Goal: Communication & Community: Ask a question

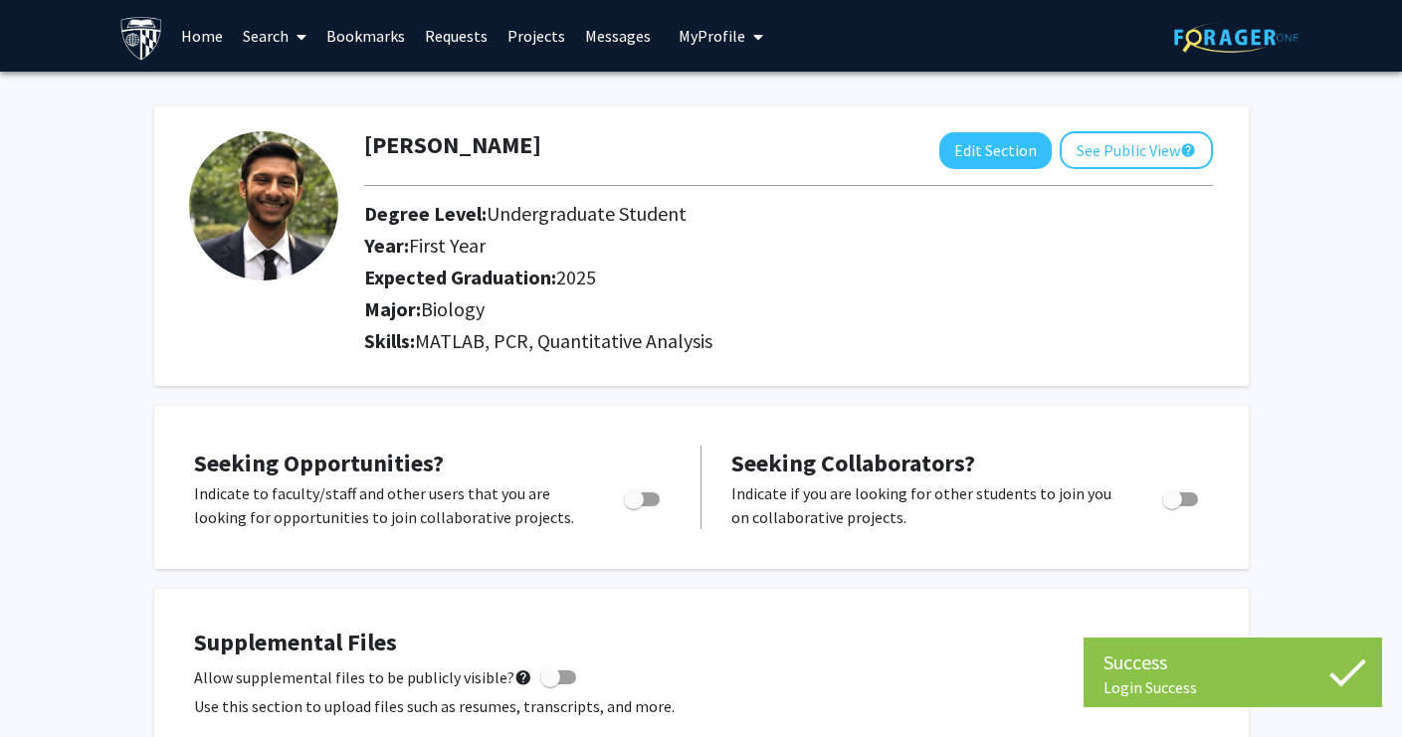
click at [454, 41] on link "Requests" at bounding box center [456, 36] width 83 height 70
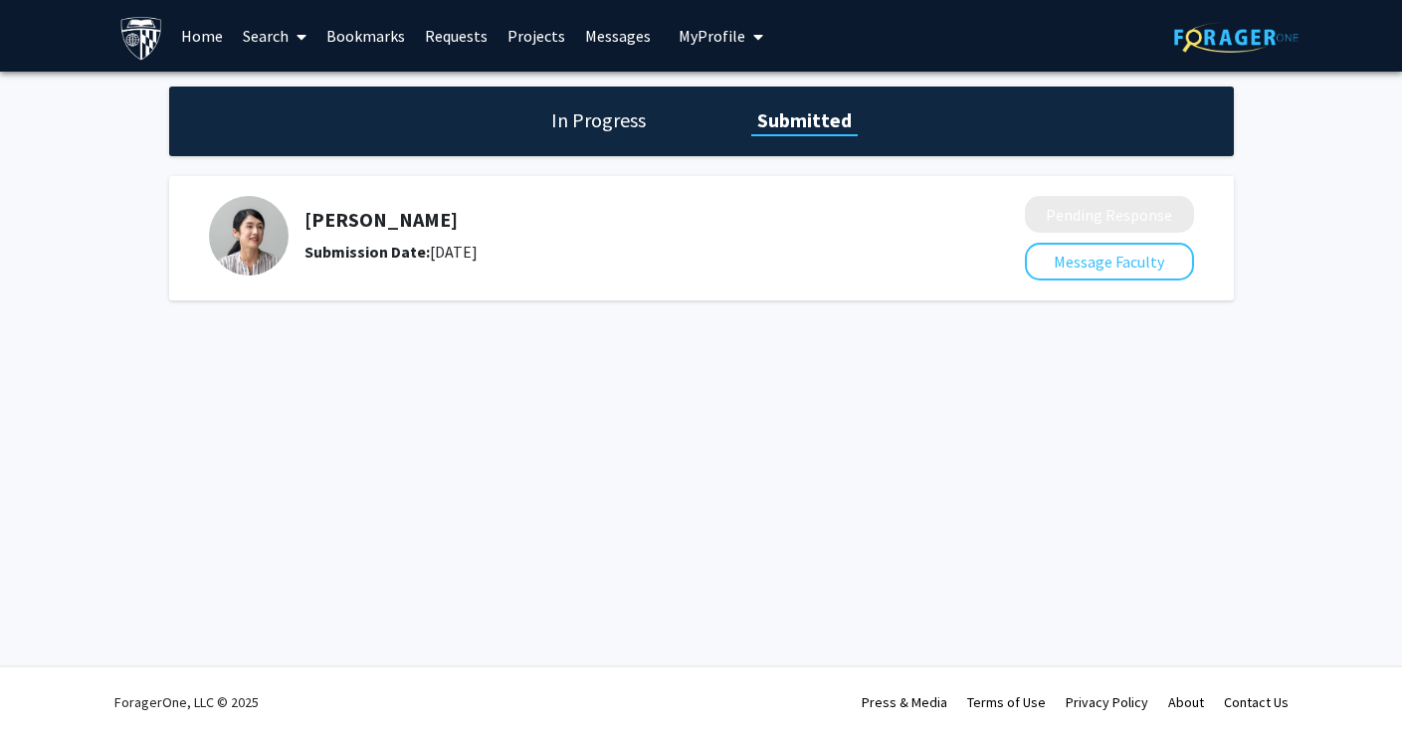
click at [259, 34] on link "Search" at bounding box center [275, 36] width 84 height 70
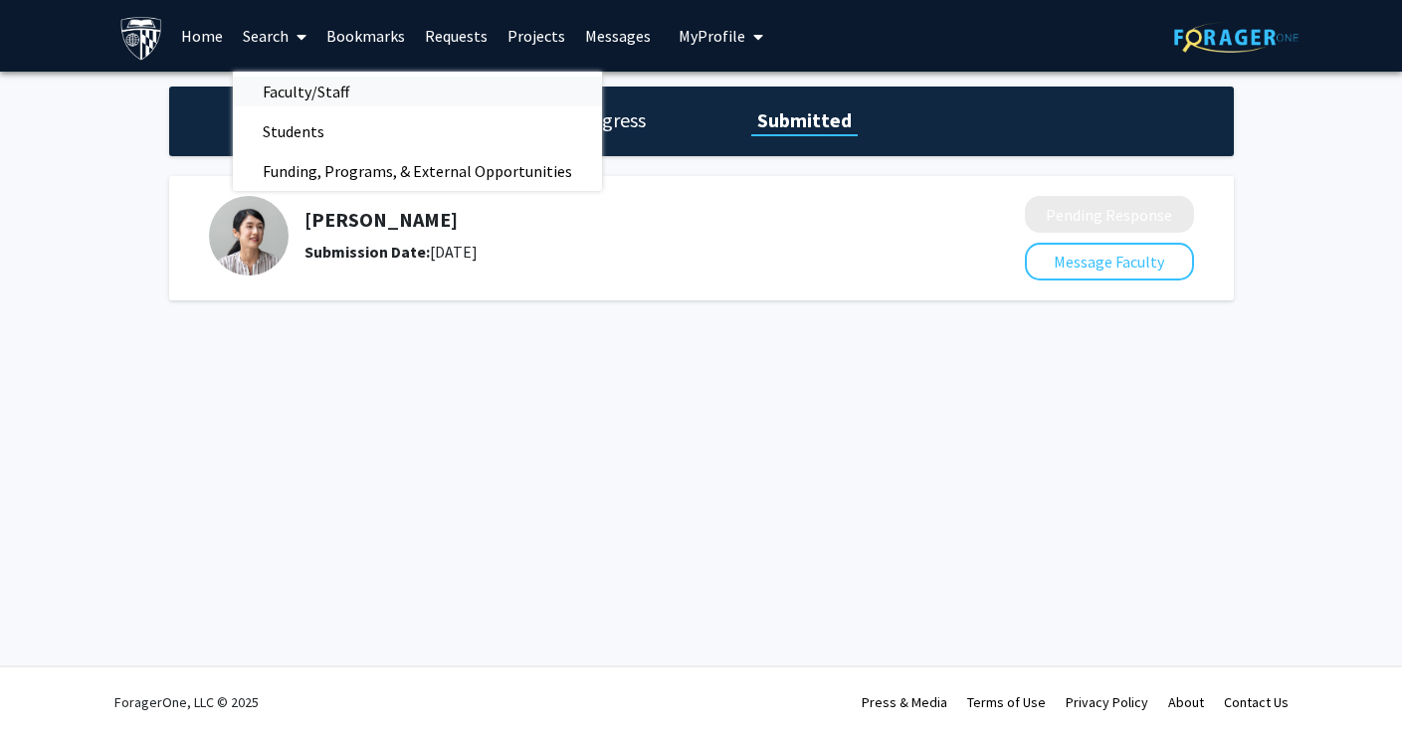
click at [289, 78] on span "Faculty/Staff" at bounding box center [306, 92] width 146 height 40
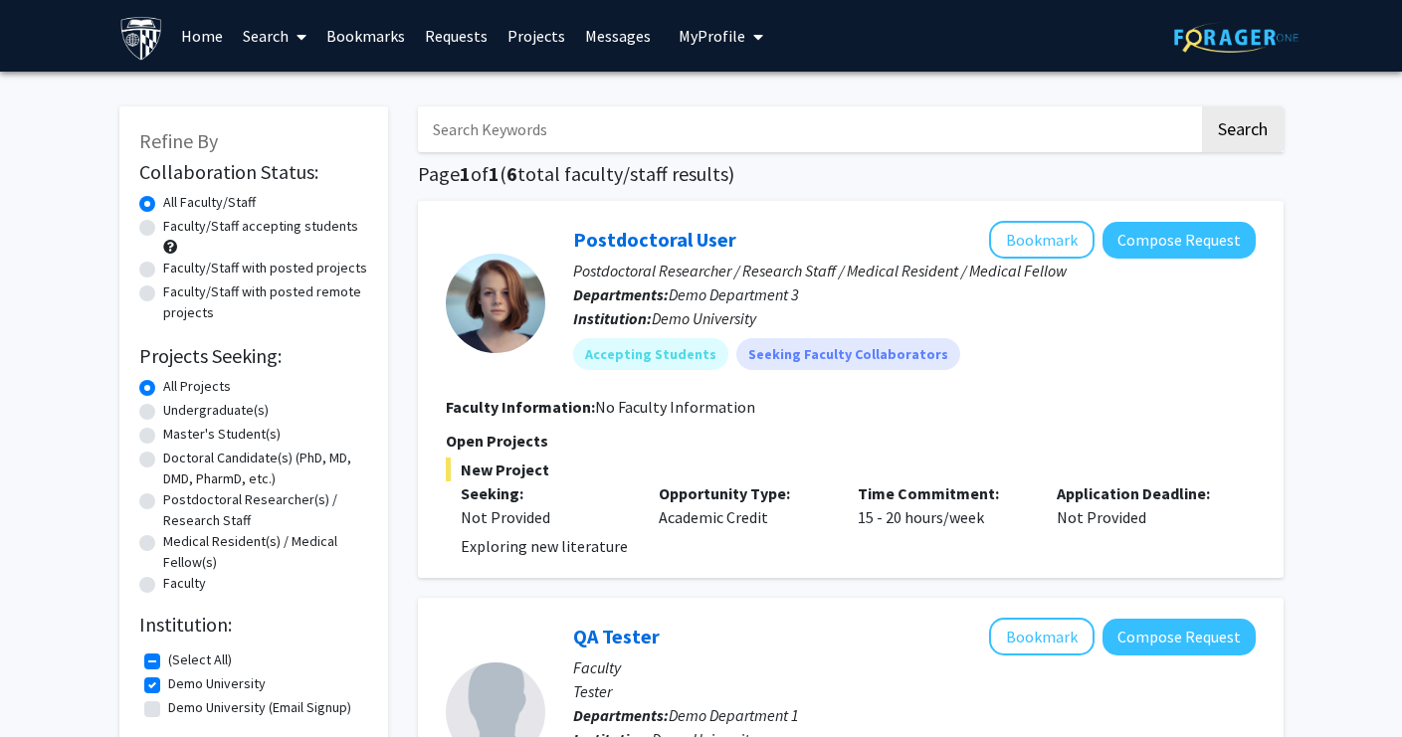
click at [691, 32] on span "My Profile" at bounding box center [712, 36] width 67 height 20
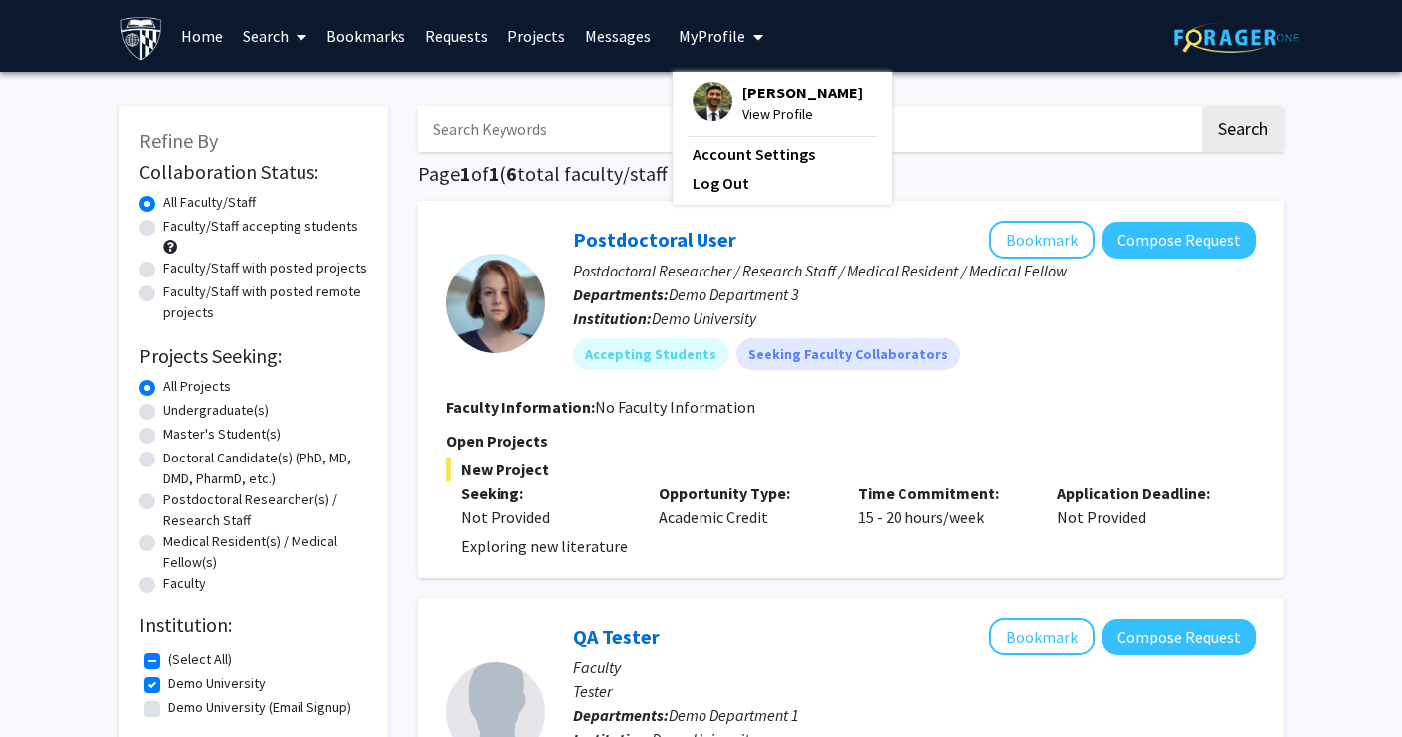
click at [704, 99] on img at bounding box center [713, 102] width 40 height 40
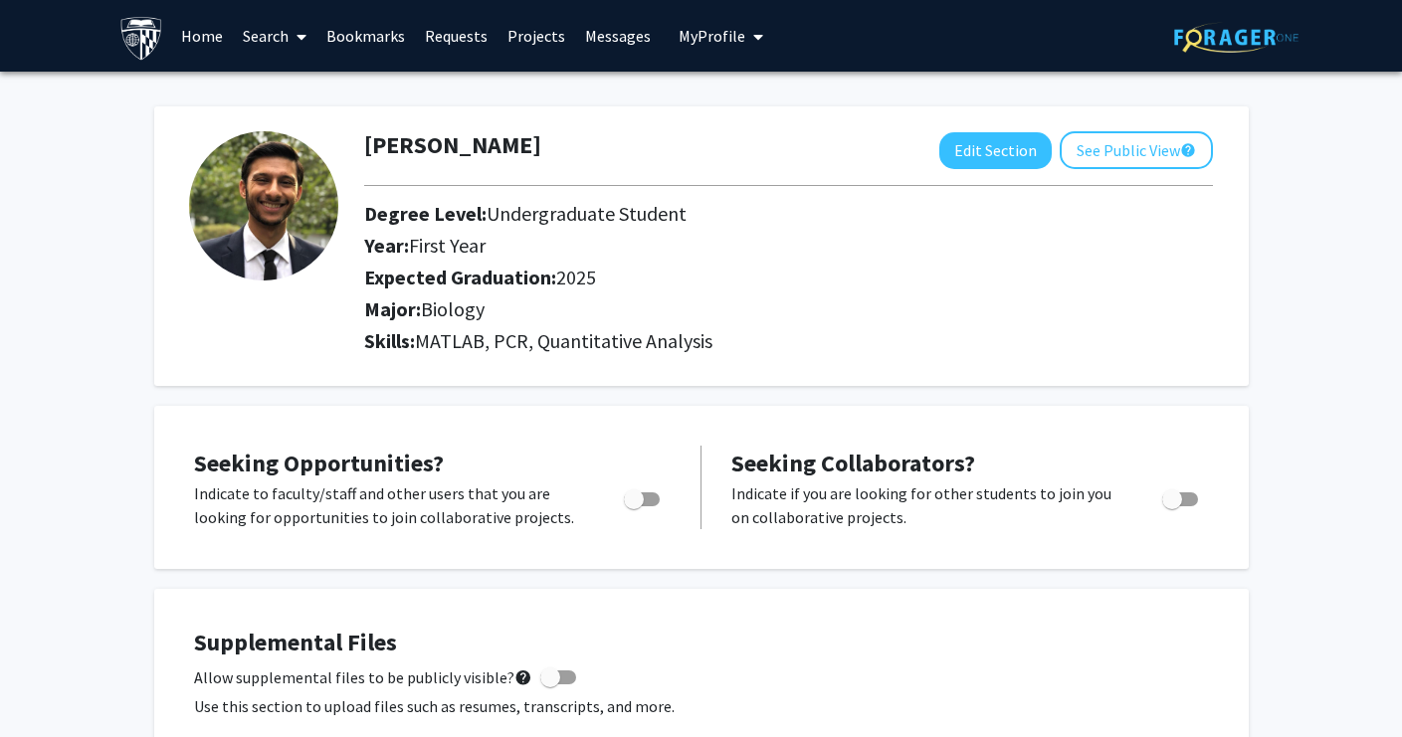
click at [371, 35] on link "Bookmarks" at bounding box center [365, 36] width 99 height 70
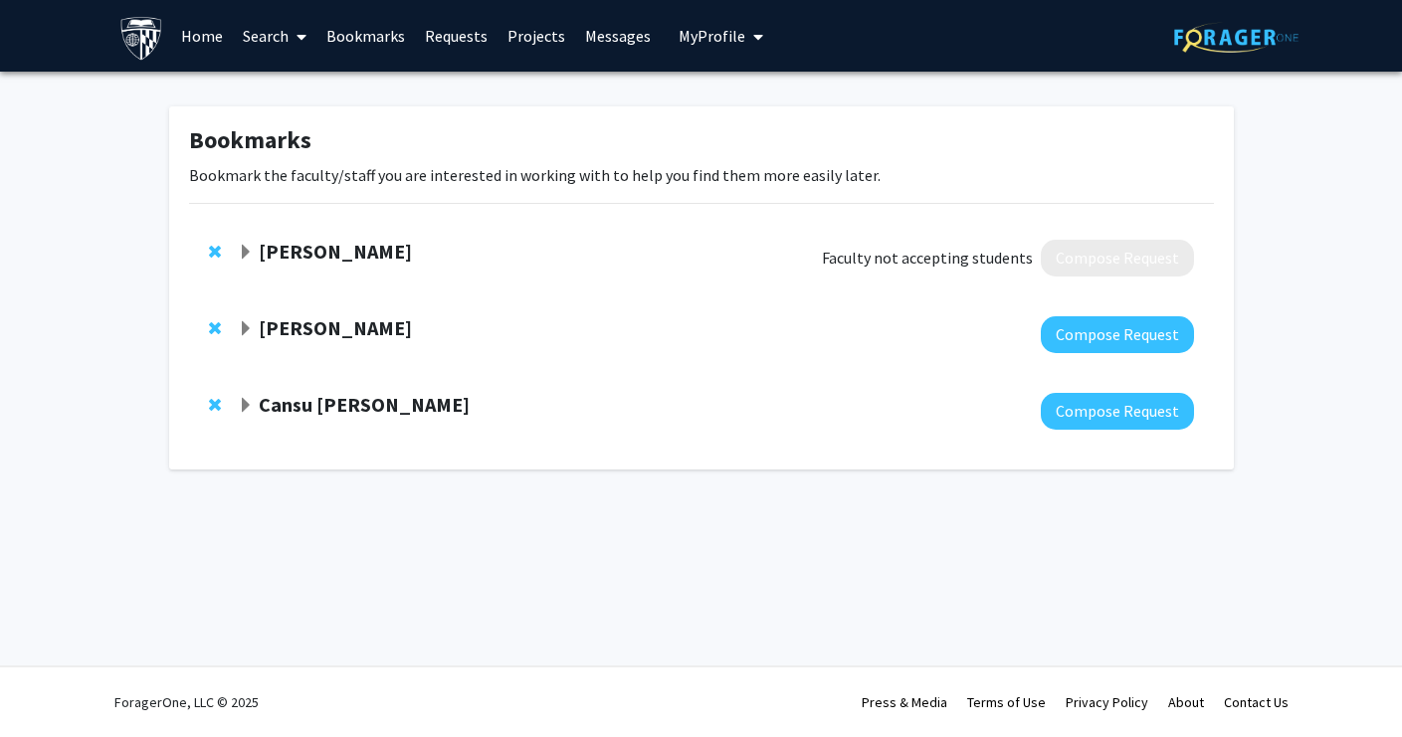
click at [445, 30] on link "Requests" at bounding box center [456, 36] width 83 height 70
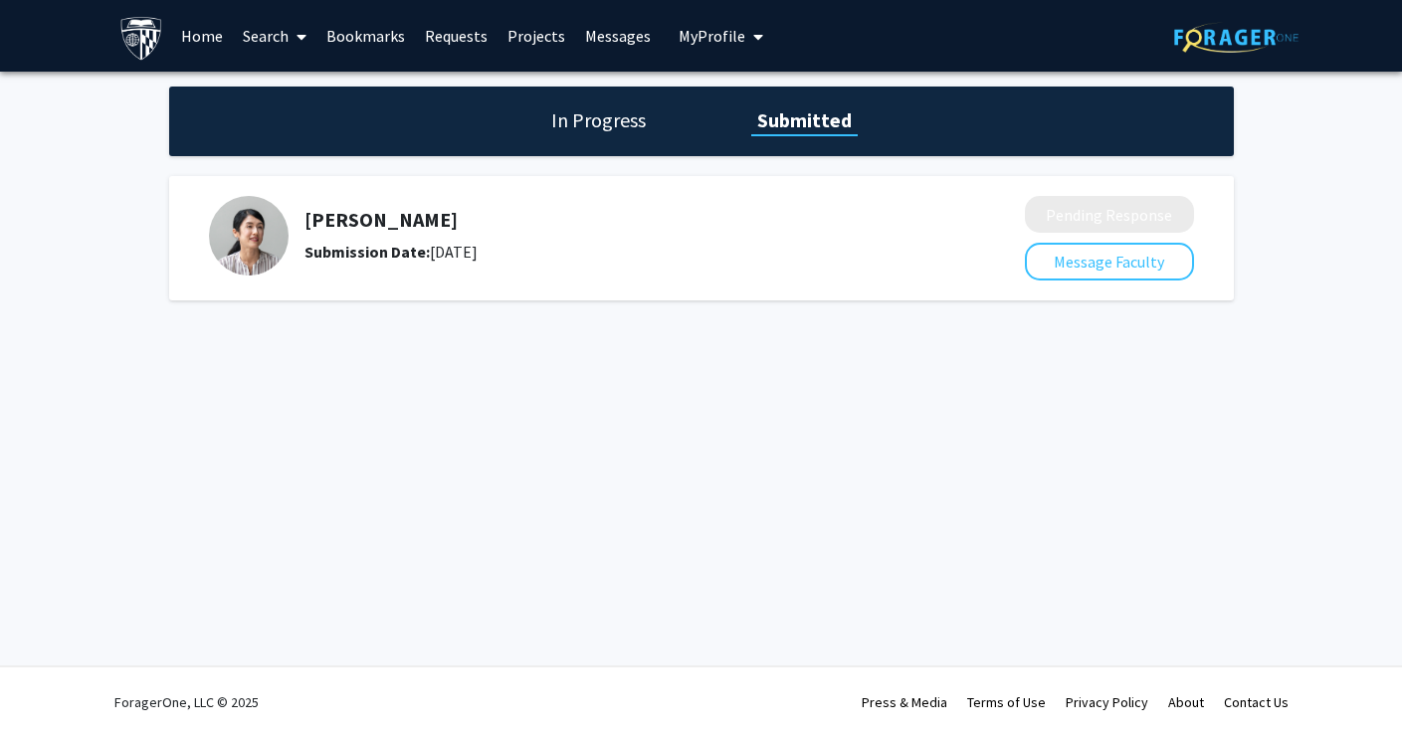
click at [347, 34] on link "Bookmarks" at bounding box center [365, 36] width 99 height 70
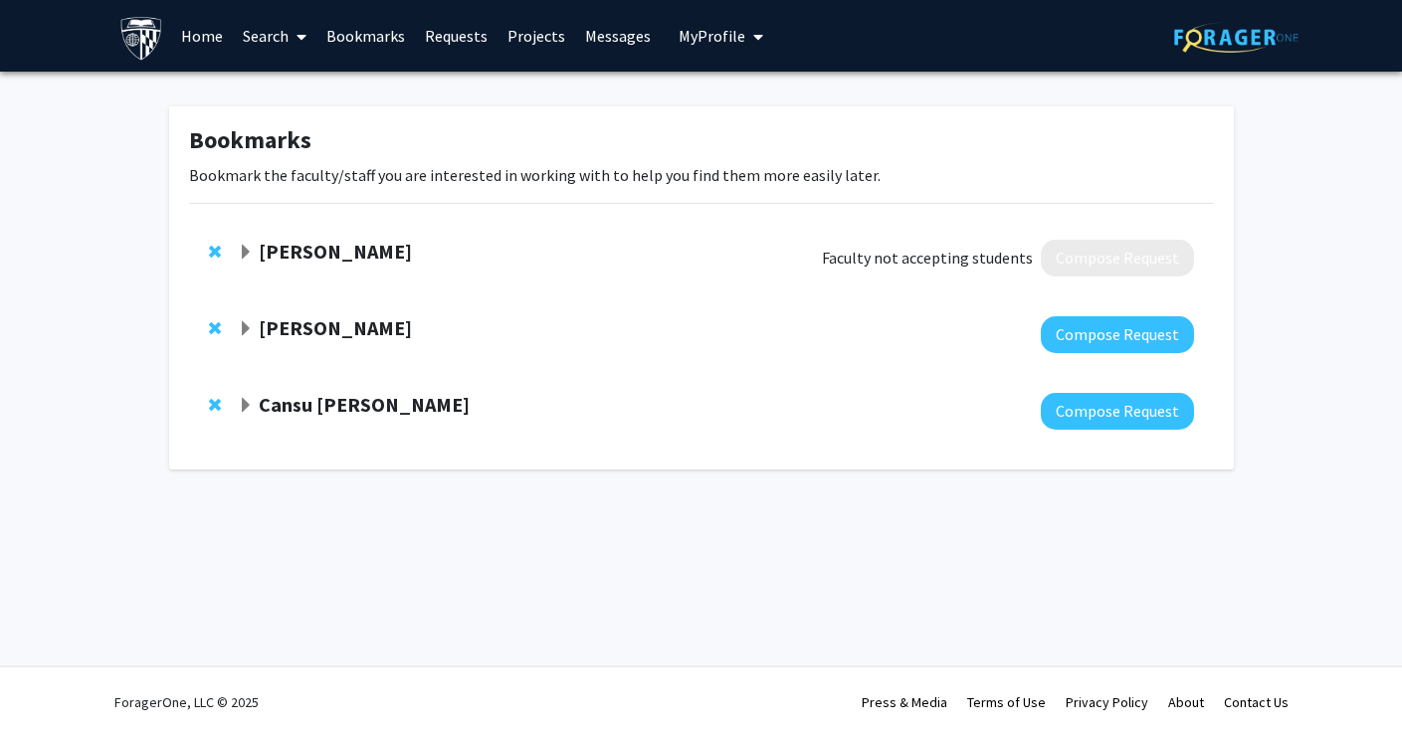
click at [289, 258] on strong "[PERSON_NAME]" at bounding box center [335, 251] width 153 height 25
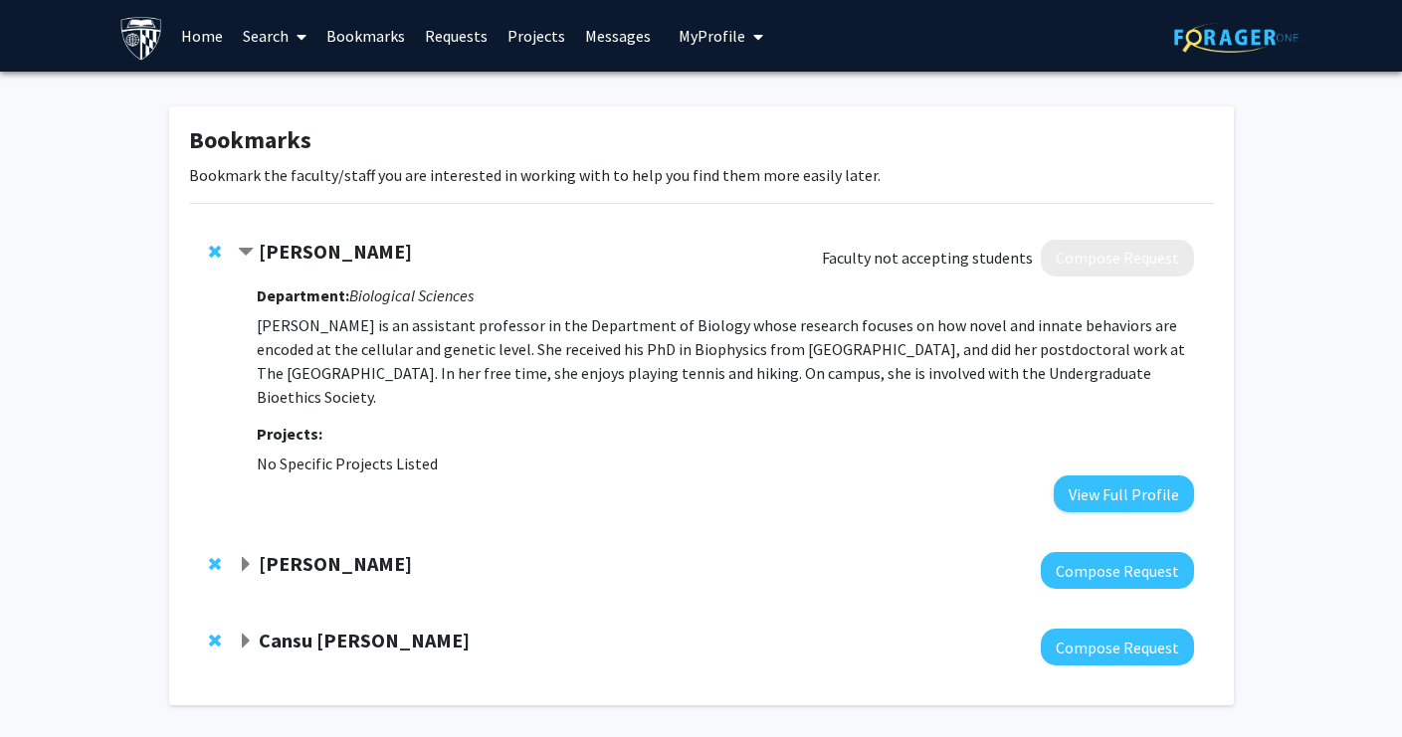
click at [378, 36] on link "Bookmarks" at bounding box center [365, 36] width 99 height 70
click at [450, 36] on link "Requests" at bounding box center [456, 36] width 83 height 70
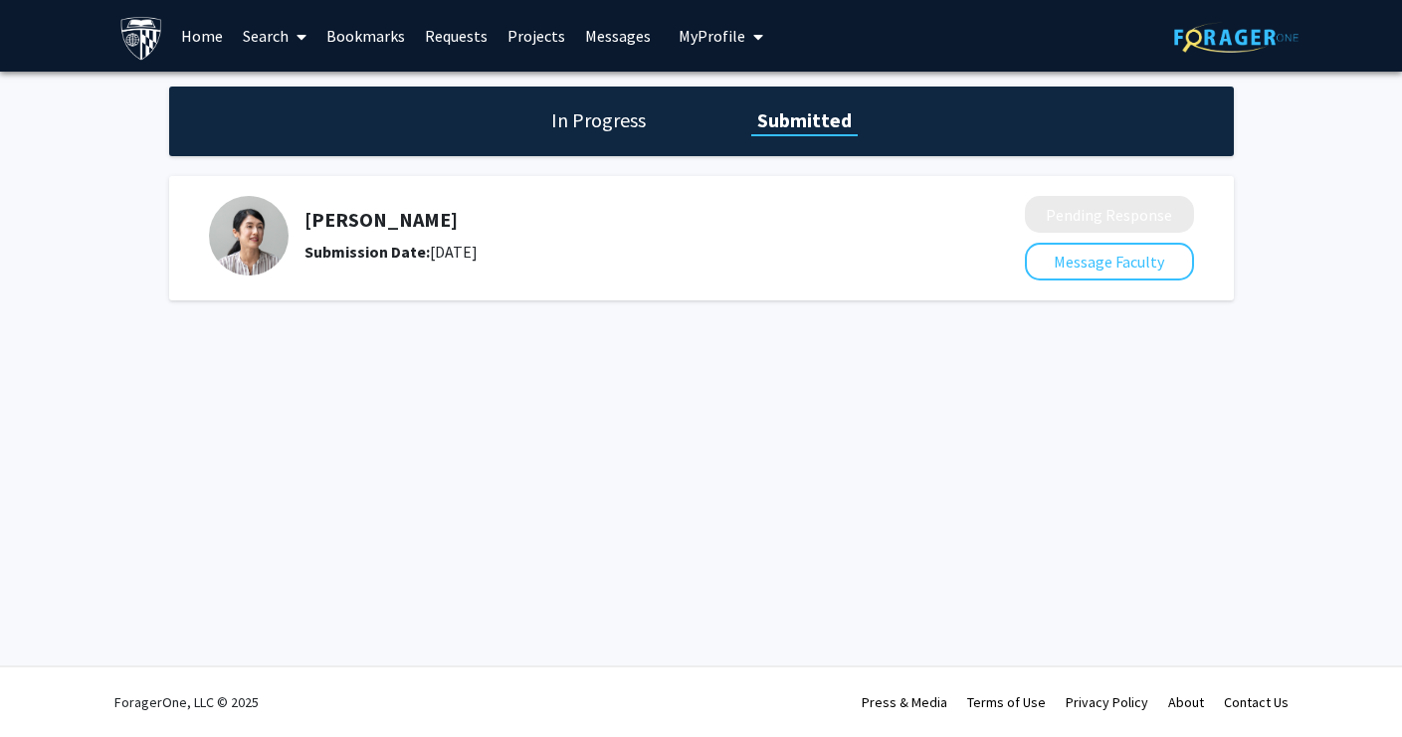
click at [648, 361] on div "Skip navigation Home Search Bookmarks Requests Projects Messages My Profile Joe…" at bounding box center [701, 368] width 1402 height 737
click at [610, 117] on h1 "In Progress" at bounding box center [598, 120] width 106 height 28
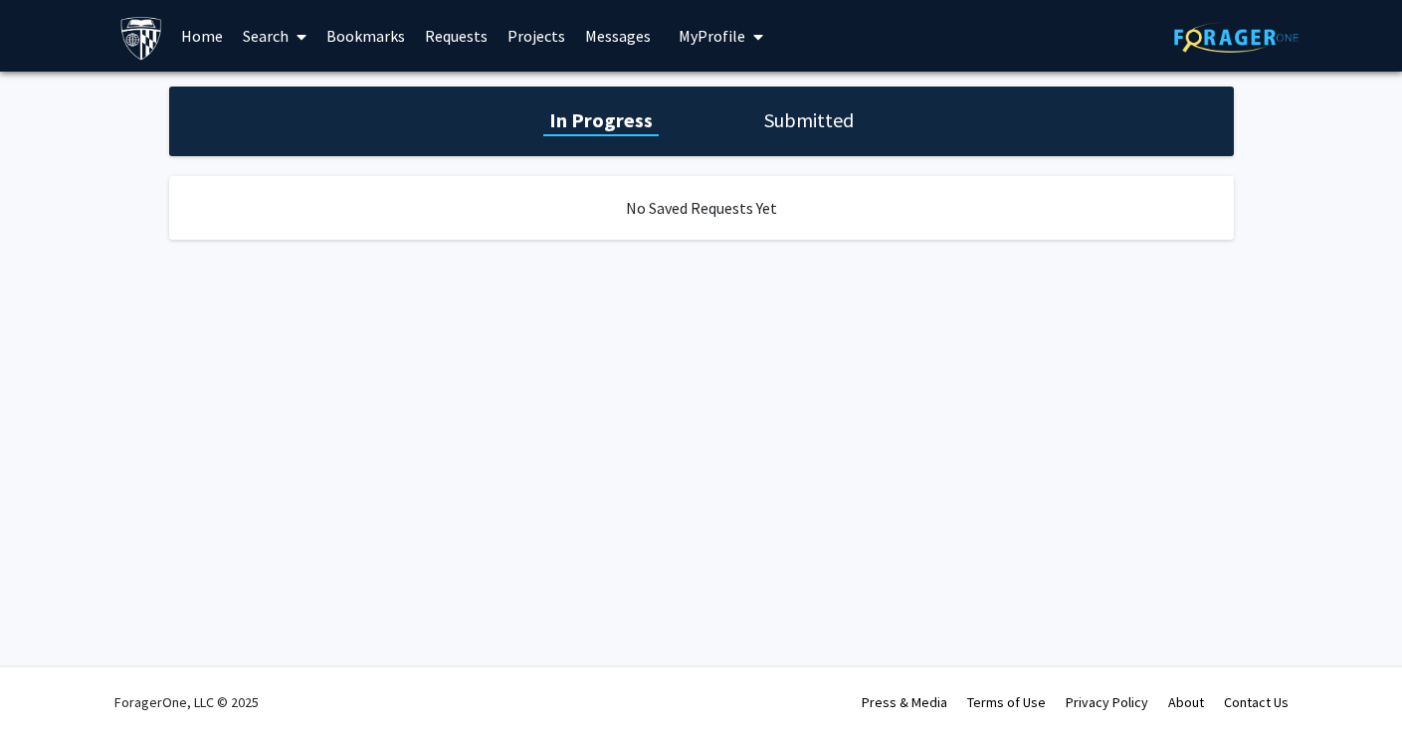
click at [375, 33] on link "Bookmarks" at bounding box center [365, 36] width 99 height 70
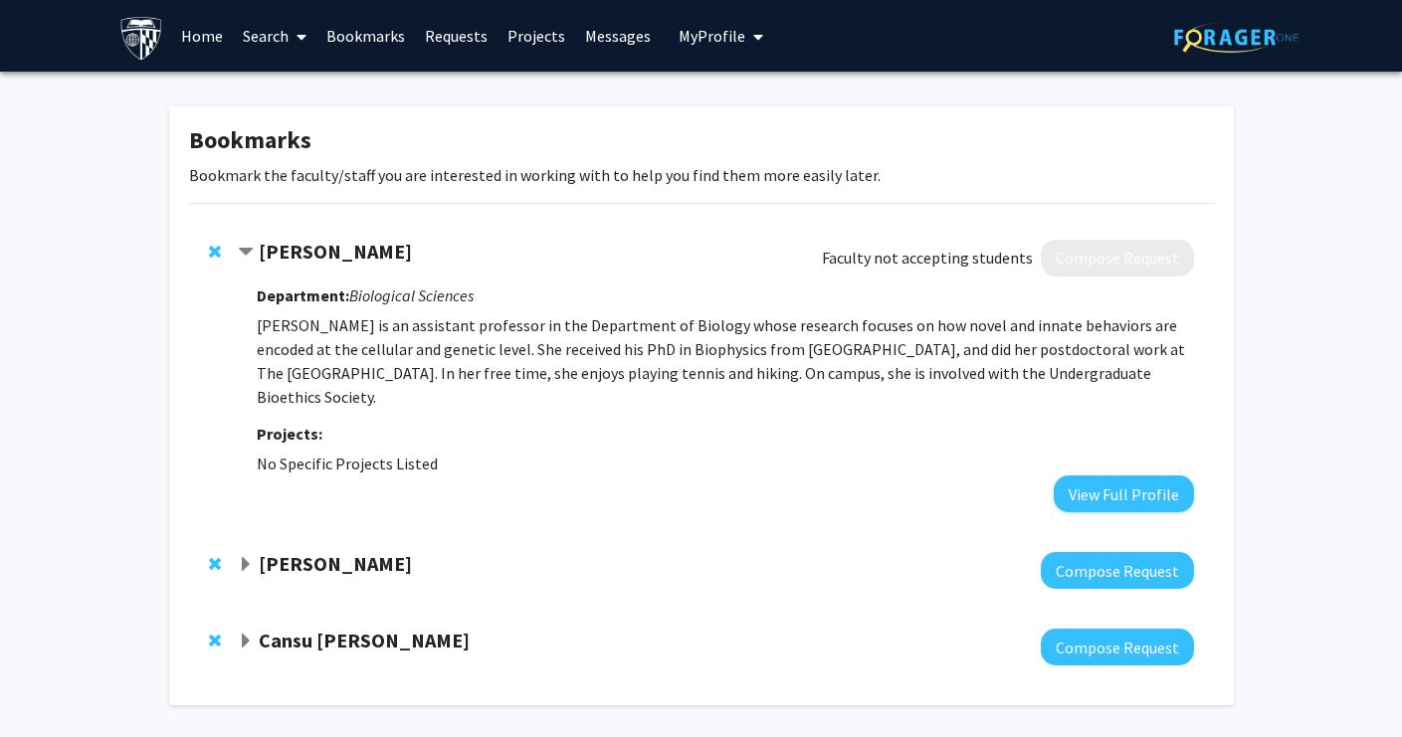
click at [263, 39] on link "Search" at bounding box center [275, 36] width 84 height 70
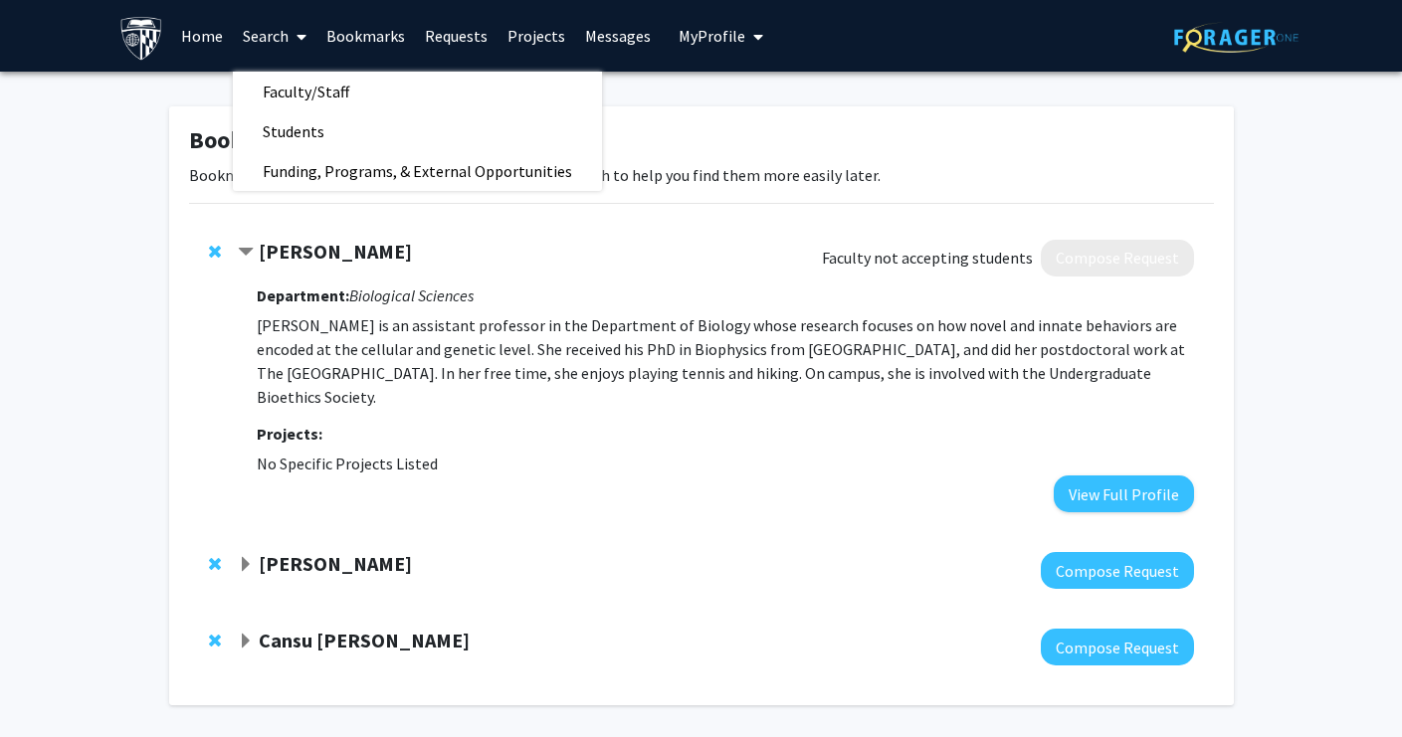
click at [344, 36] on link "Bookmarks" at bounding box center [365, 36] width 99 height 70
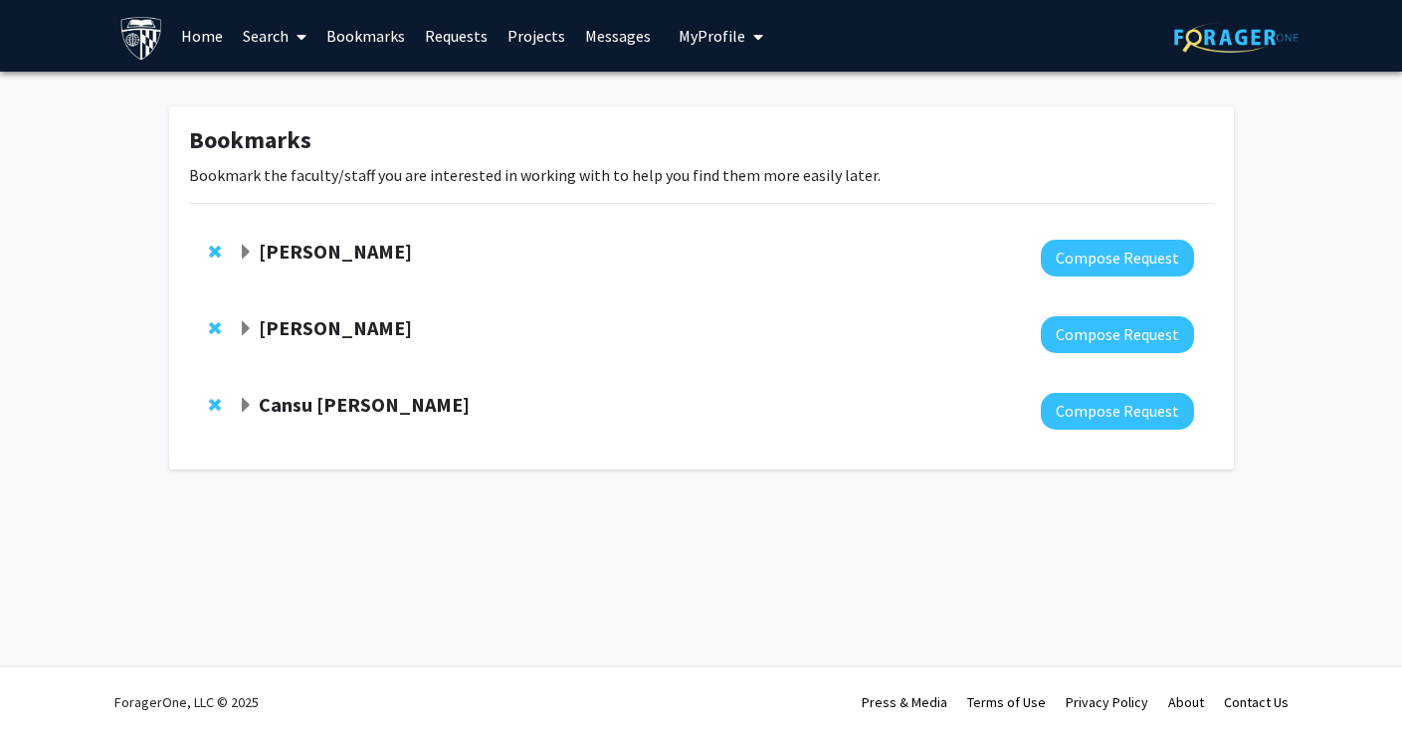
click at [248, 258] on span "Expand Jill Doe Bookmark" at bounding box center [246, 253] width 16 height 16
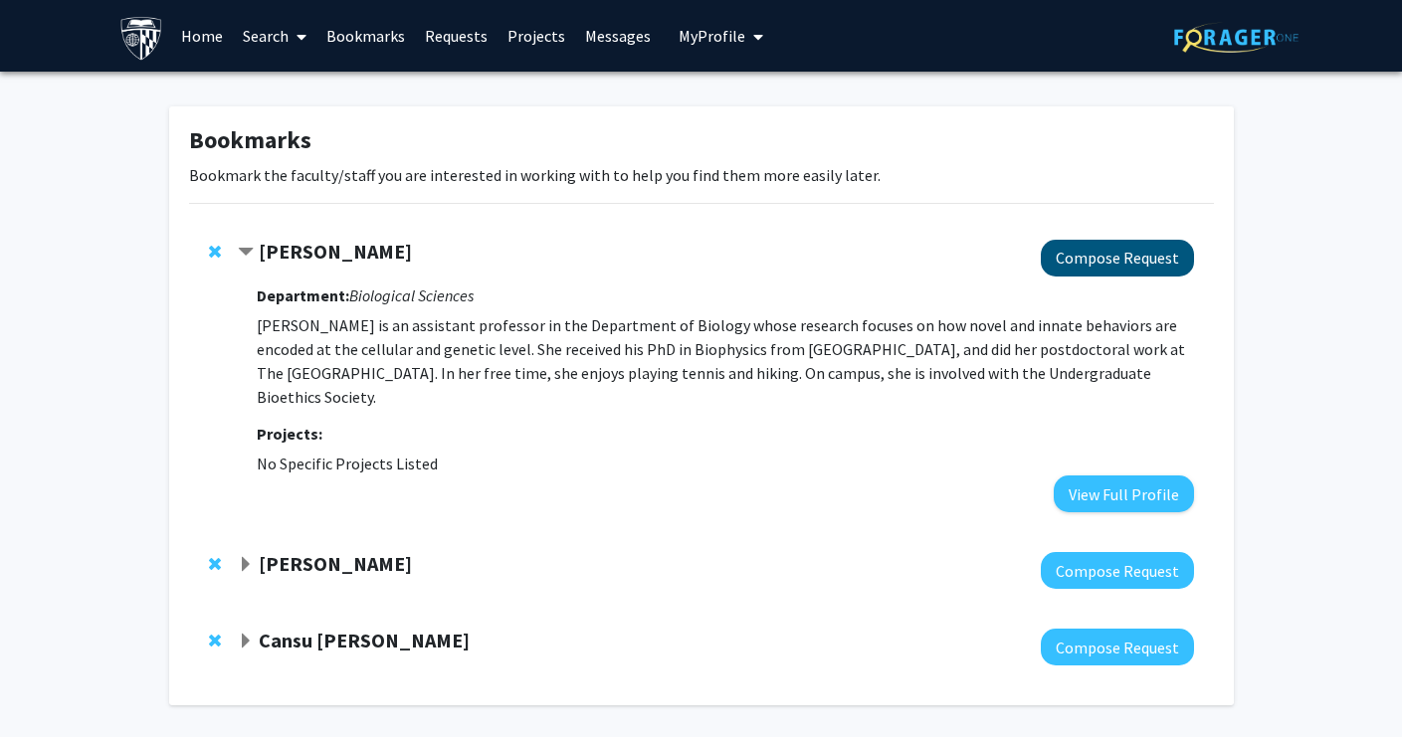
click at [1139, 256] on button "Compose Request" at bounding box center [1117, 258] width 153 height 37
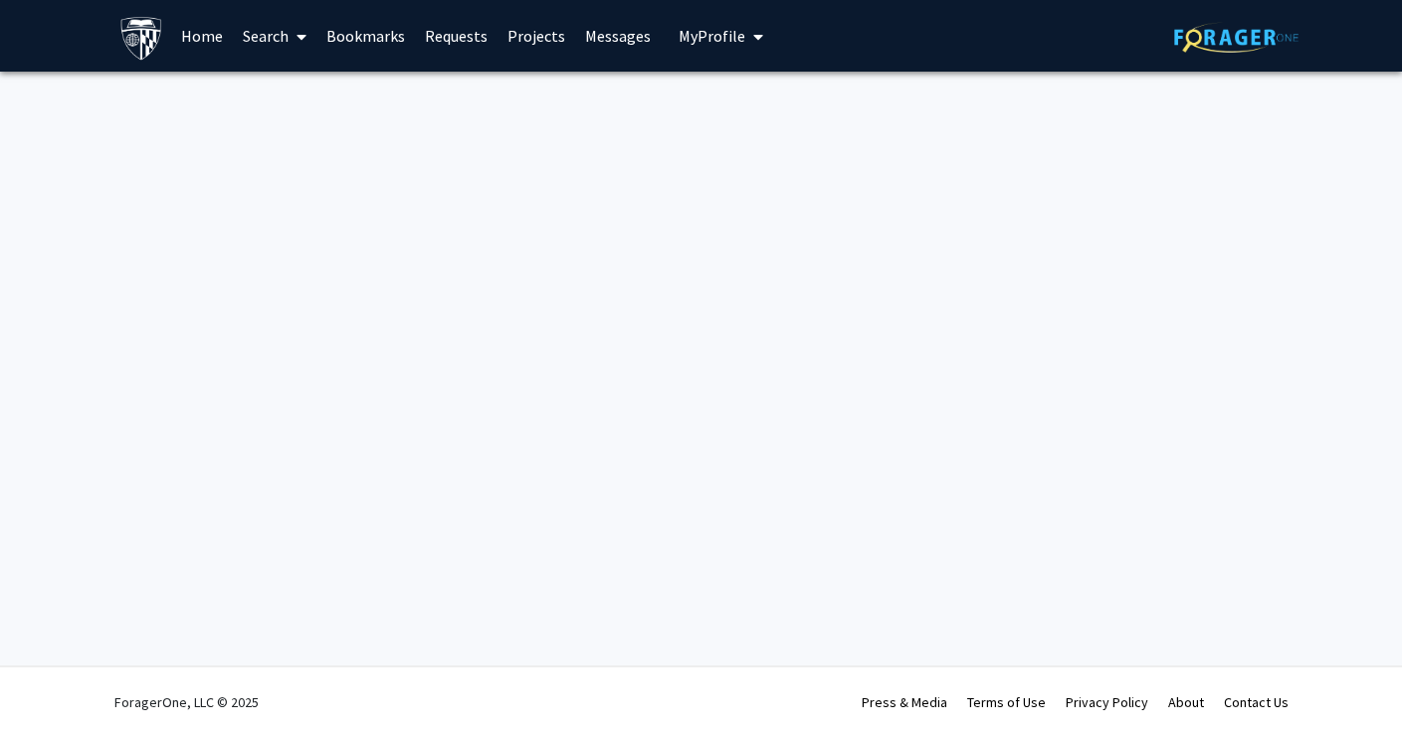
click at [358, 46] on link "Bookmarks" at bounding box center [365, 36] width 99 height 70
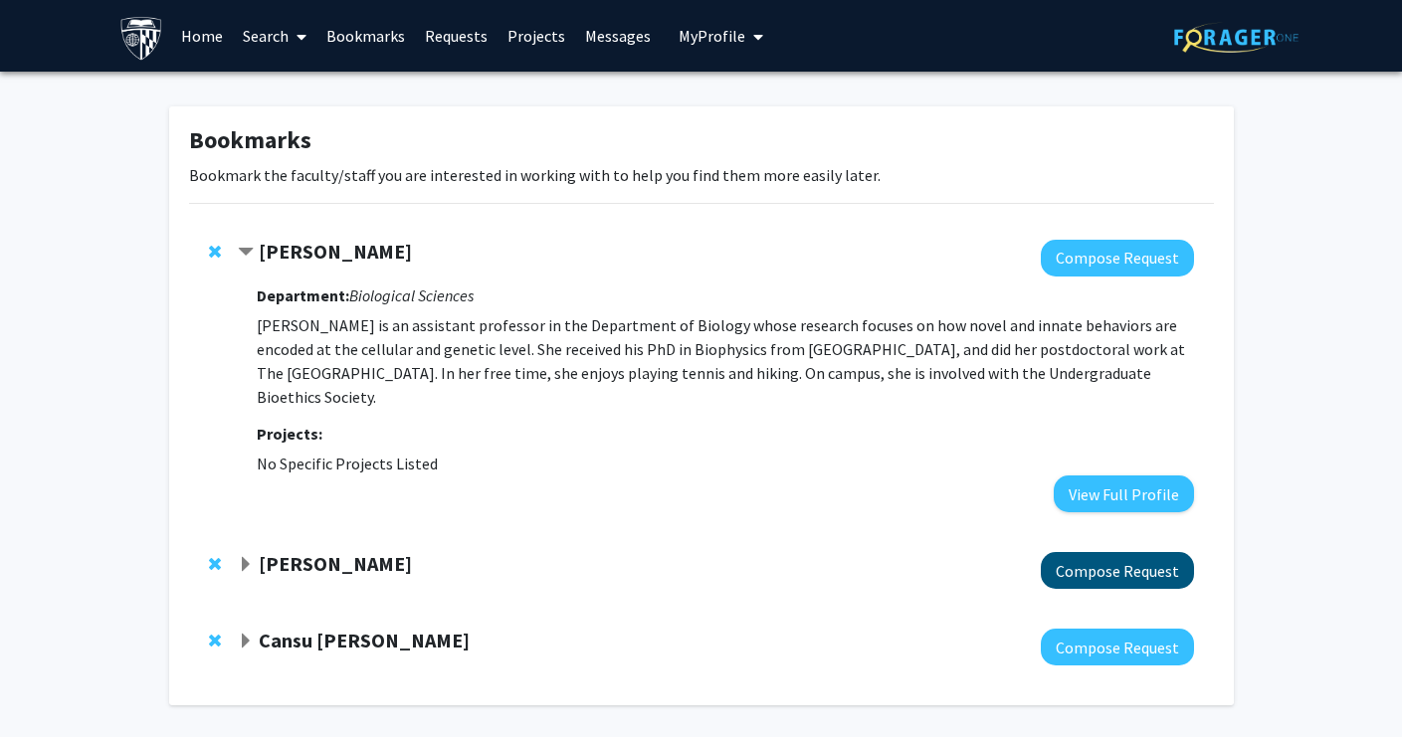
click at [1097, 555] on button "Compose Request" at bounding box center [1117, 570] width 153 height 37
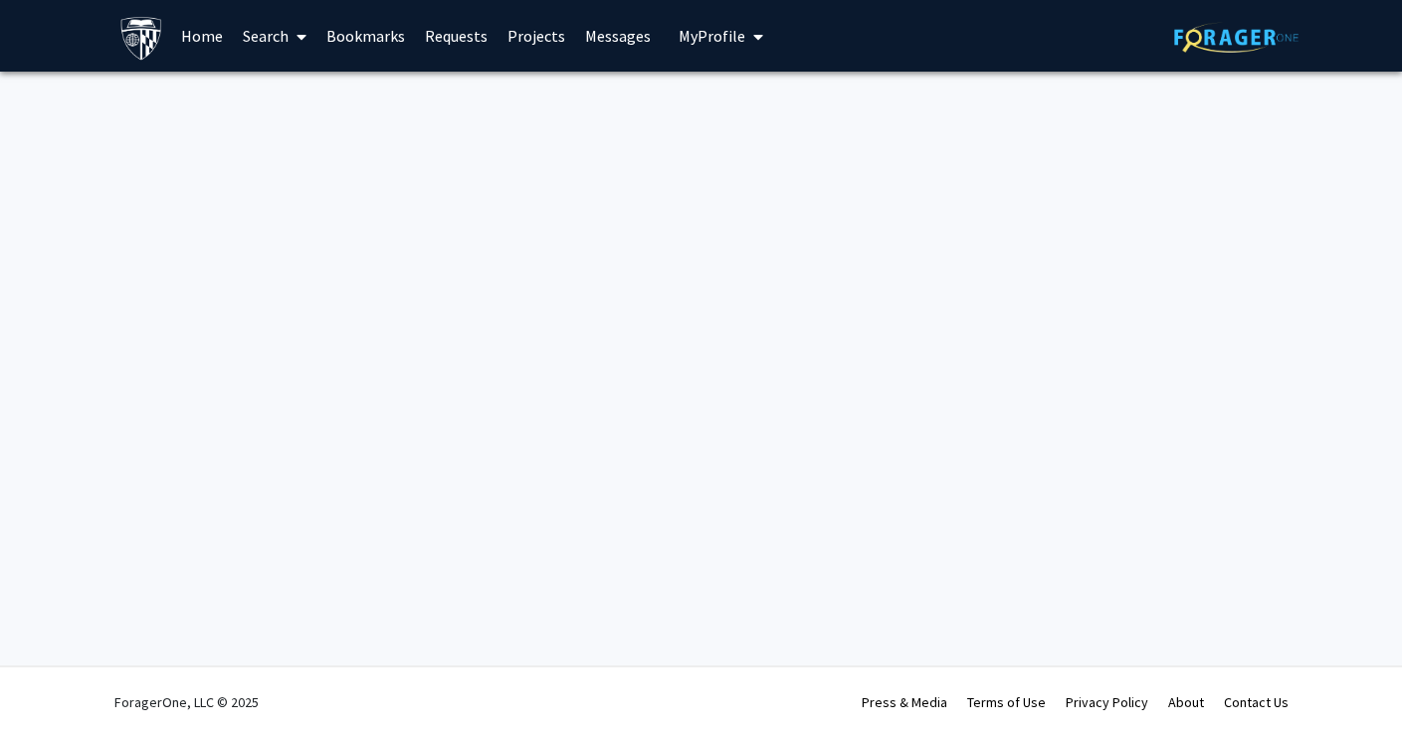
click at [380, 41] on link "Bookmarks" at bounding box center [365, 36] width 99 height 70
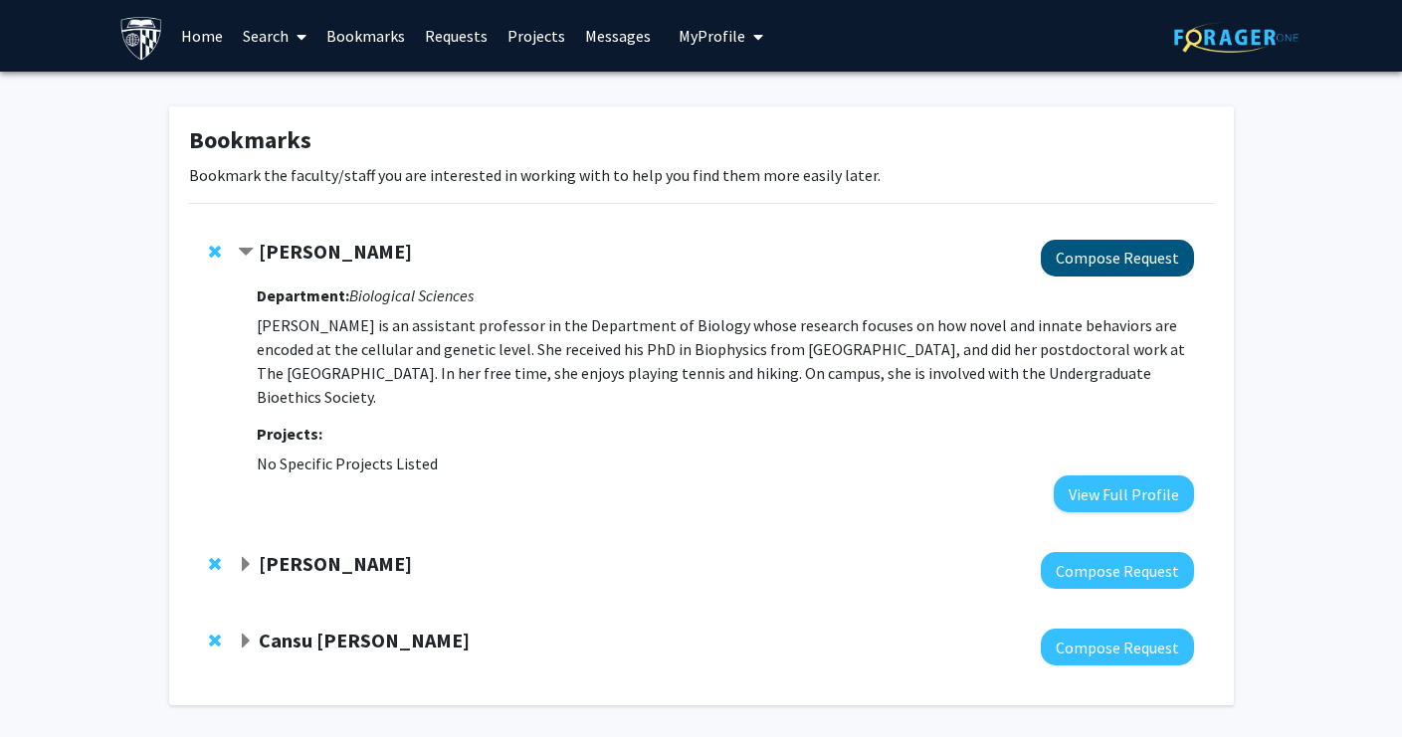
click at [1096, 256] on button "Compose Request" at bounding box center [1117, 258] width 153 height 37
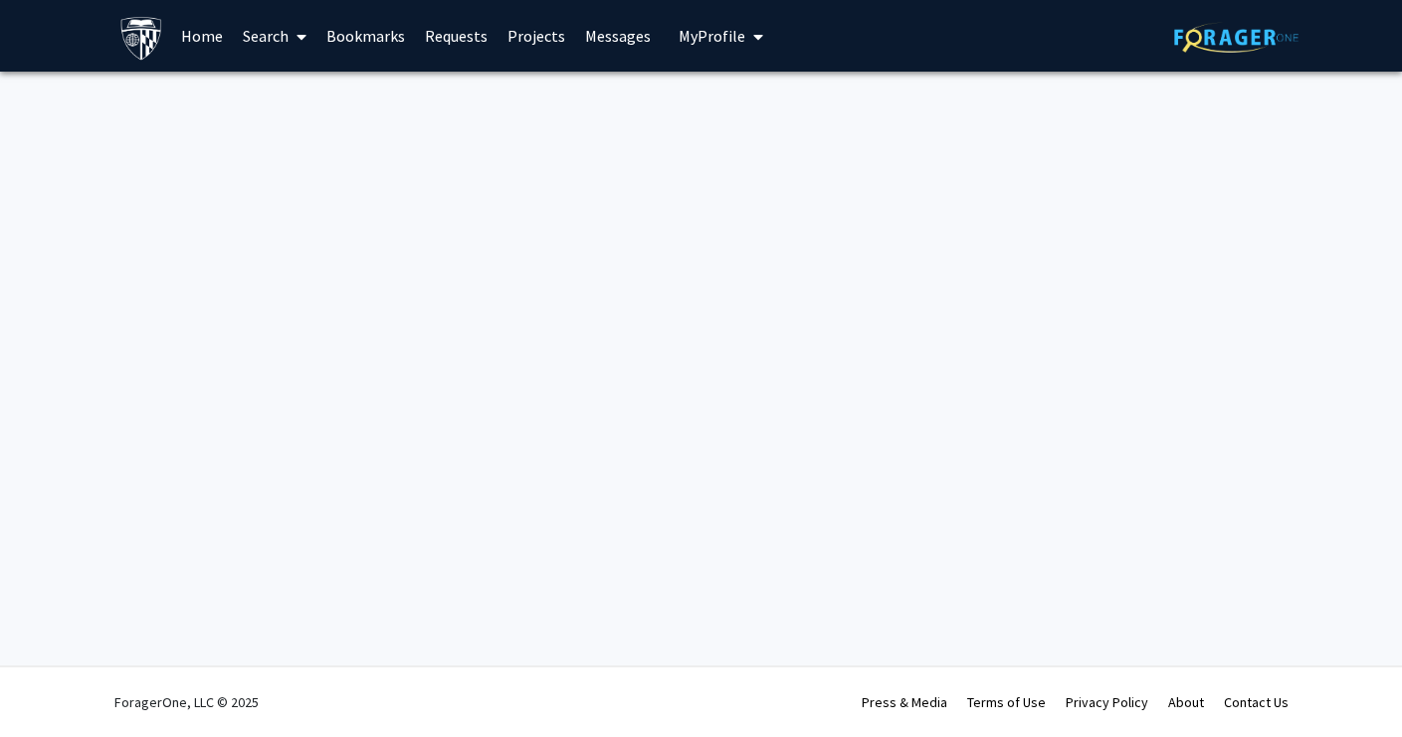
click at [453, 43] on link "Requests" at bounding box center [456, 36] width 83 height 70
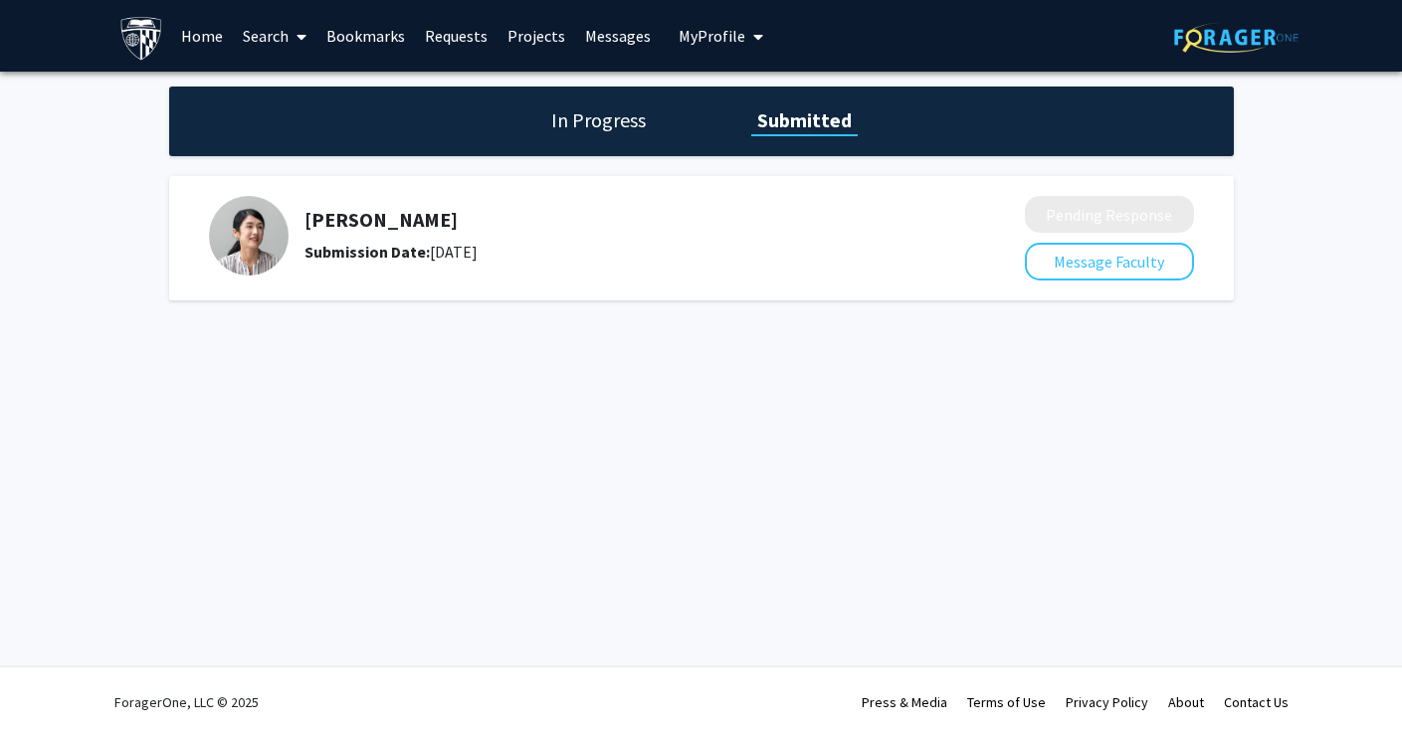
click at [381, 43] on link "Bookmarks" at bounding box center [365, 36] width 99 height 70
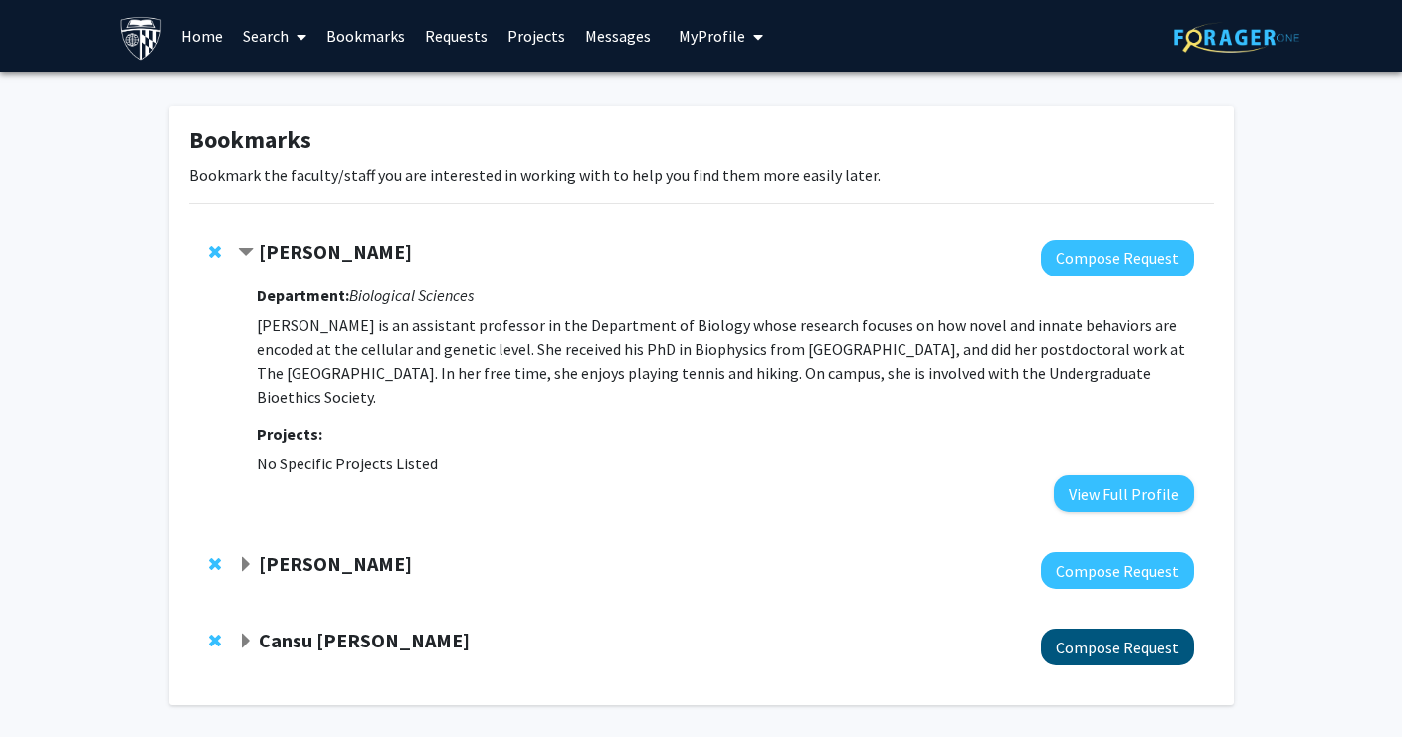
click at [1137, 638] on button "Compose Request" at bounding box center [1117, 647] width 153 height 37
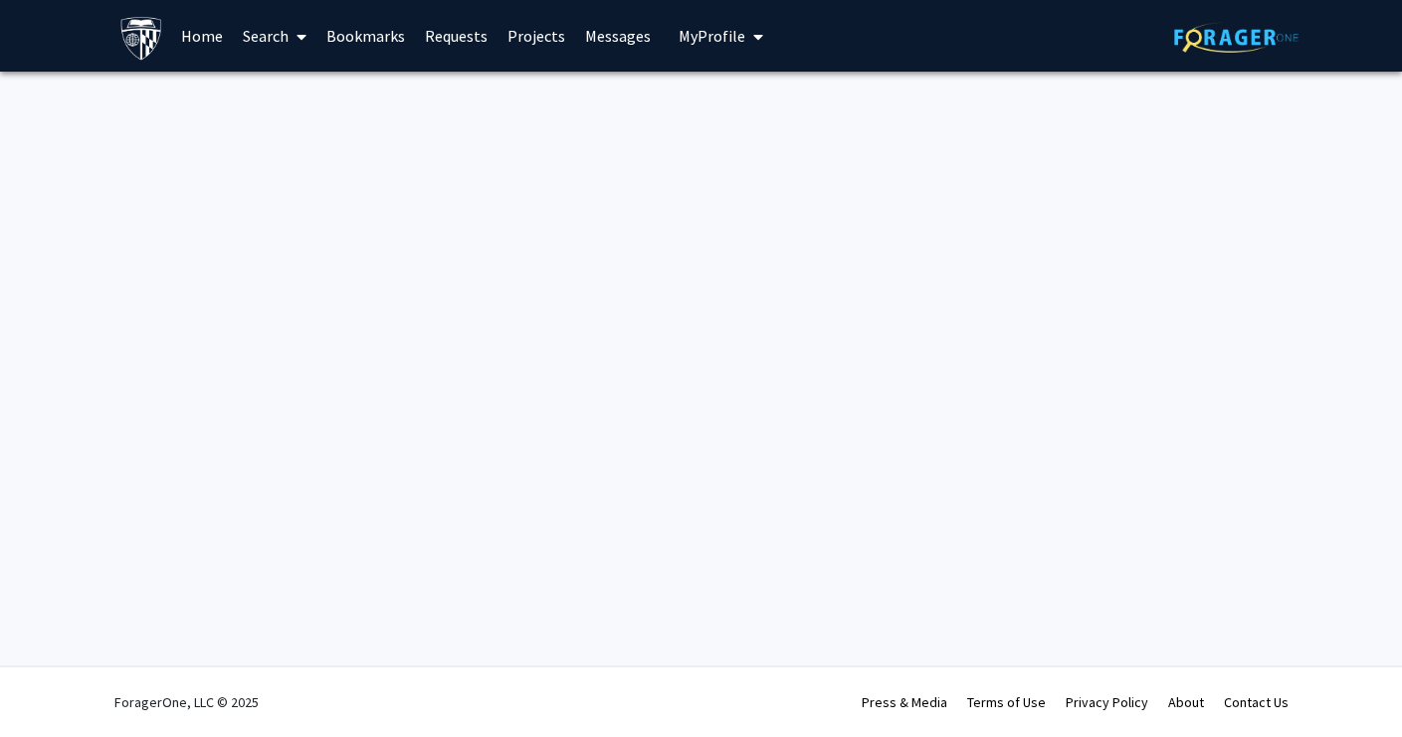
click at [431, 33] on link "Requests" at bounding box center [456, 36] width 83 height 70
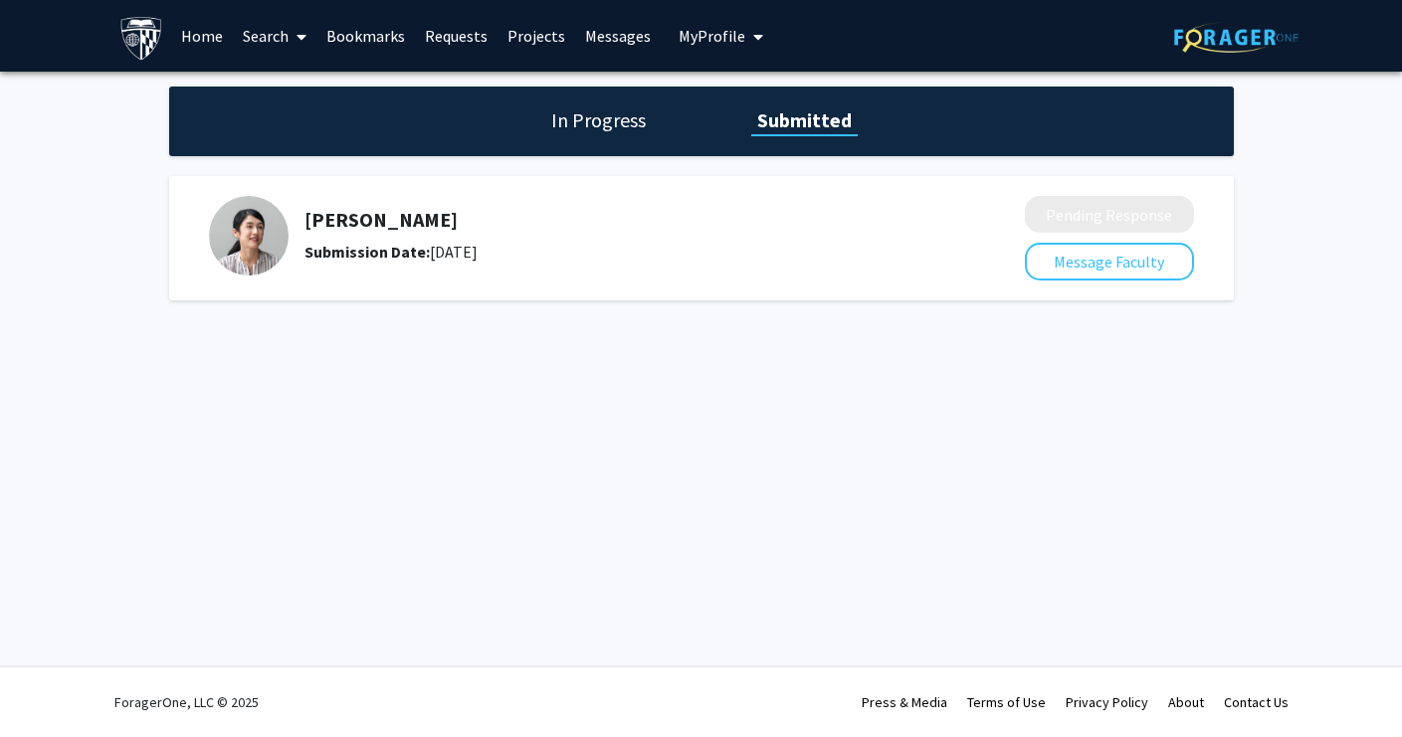
click at [362, 42] on link "Bookmarks" at bounding box center [365, 36] width 99 height 70
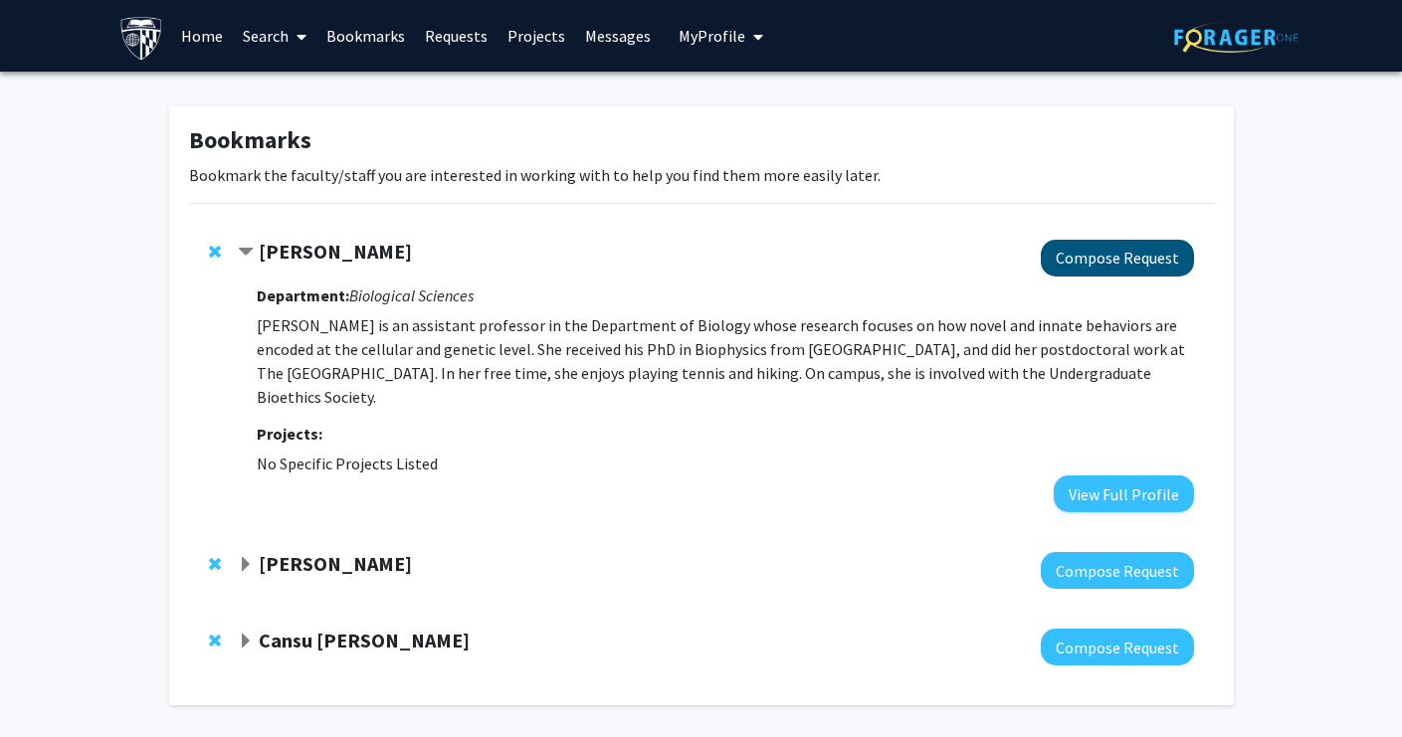
click at [1113, 260] on button "Compose Request" at bounding box center [1117, 258] width 153 height 37
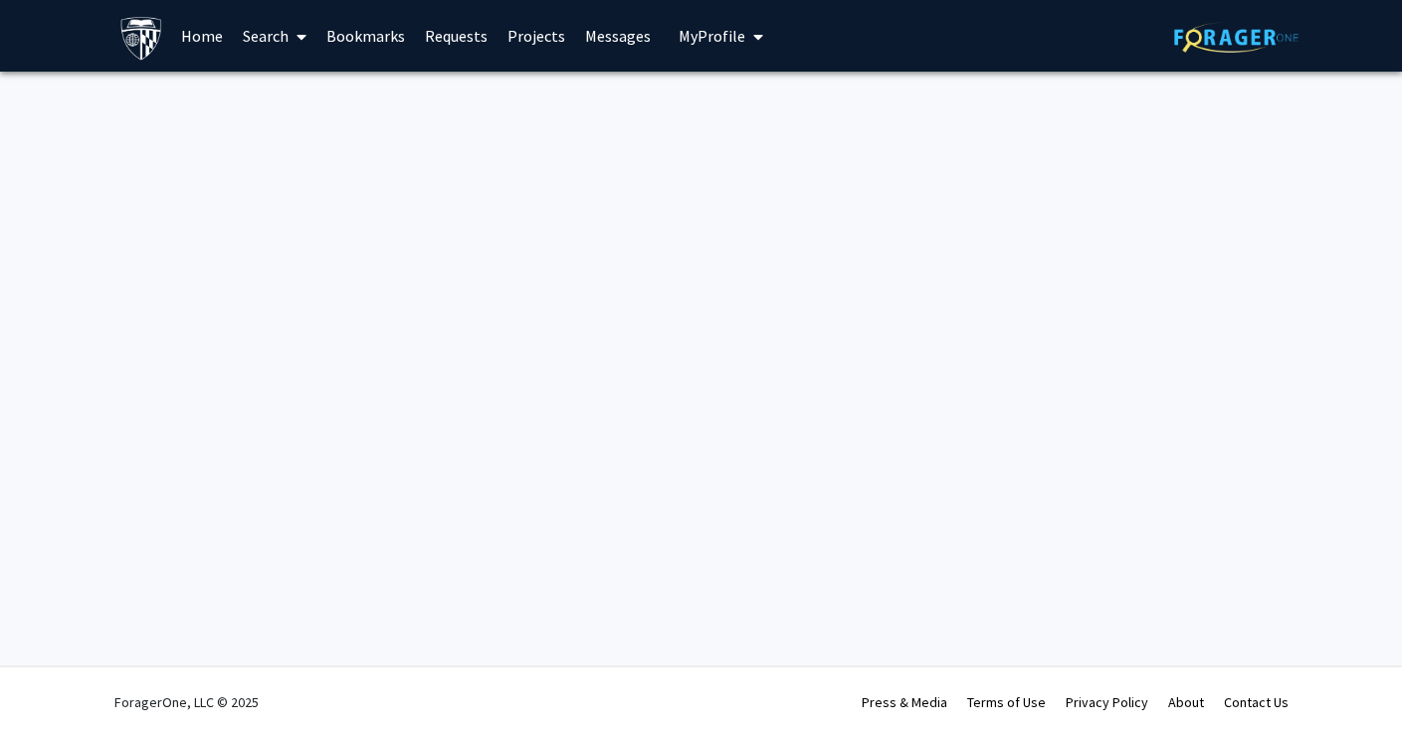
click at [377, 36] on link "Bookmarks" at bounding box center [365, 36] width 99 height 70
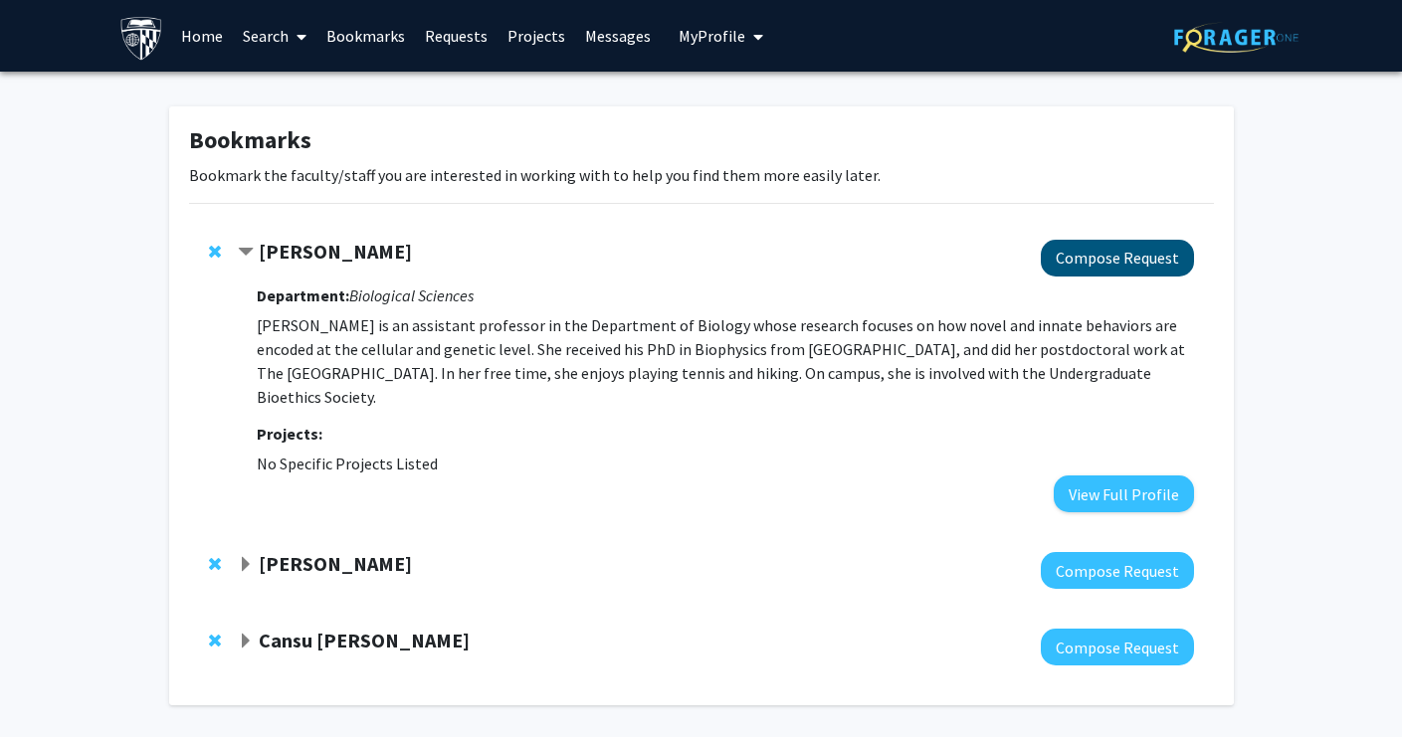
click at [1111, 271] on button "Compose Request" at bounding box center [1117, 258] width 153 height 37
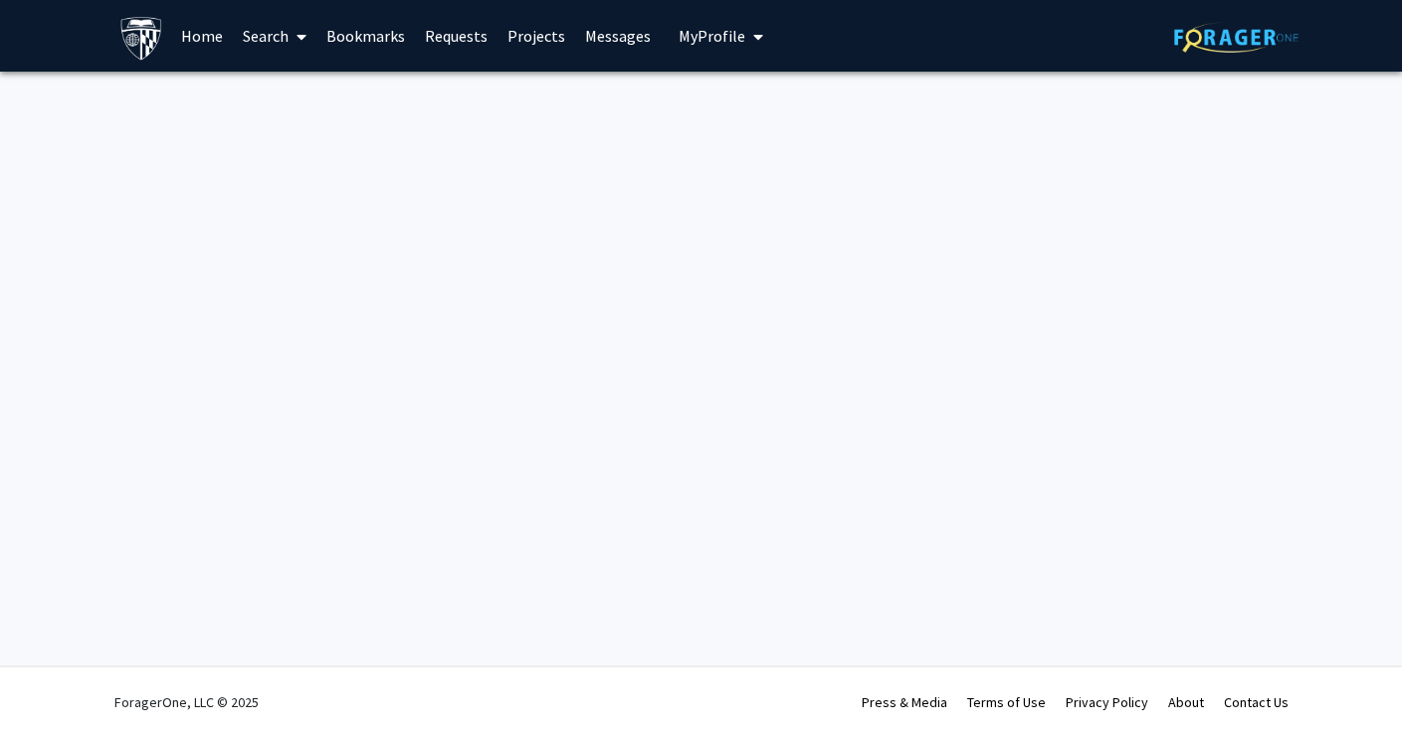
click at [464, 36] on link "Requests" at bounding box center [456, 36] width 83 height 70
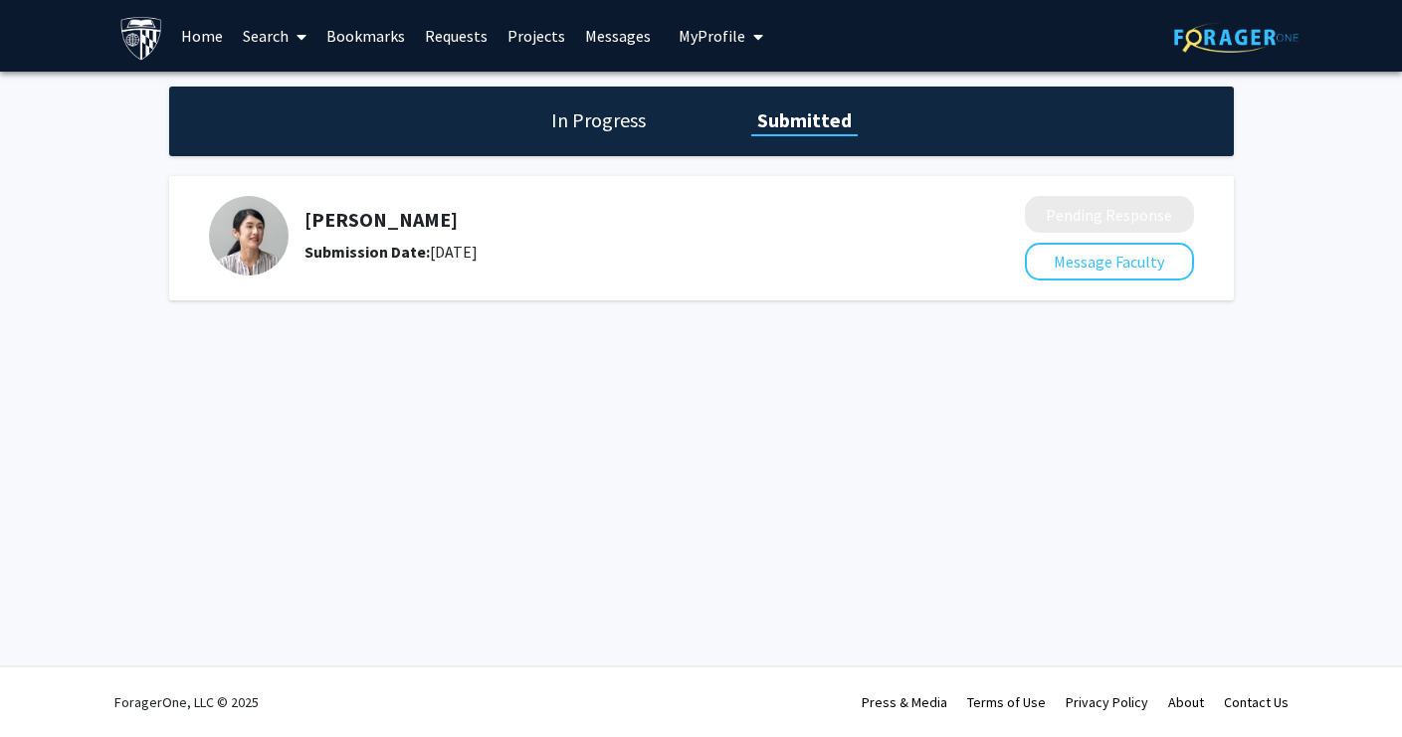
click at [522, 41] on link "Projects" at bounding box center [537, 36] width 78 height 70
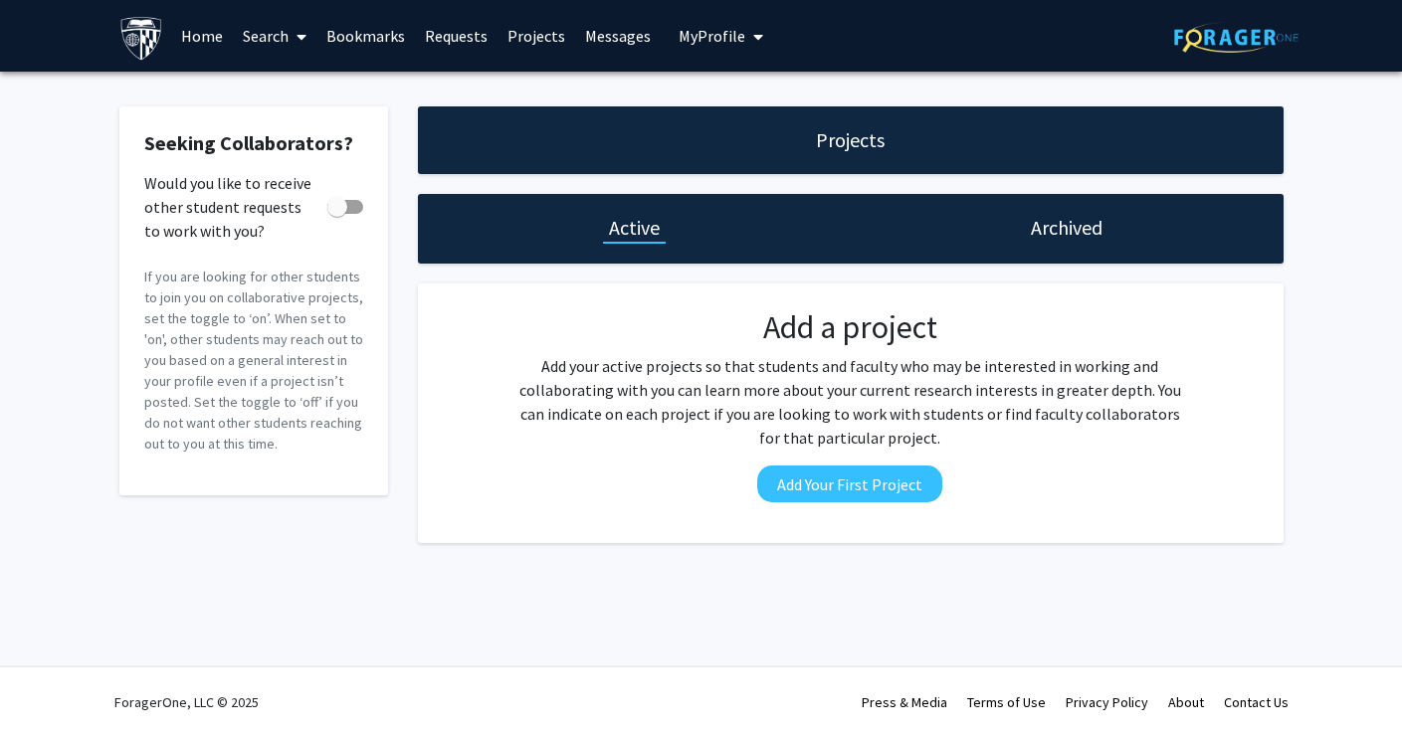
click at [354, 33] on link "Bookmarks" at bounding box center [365, 36] width 99 height 70
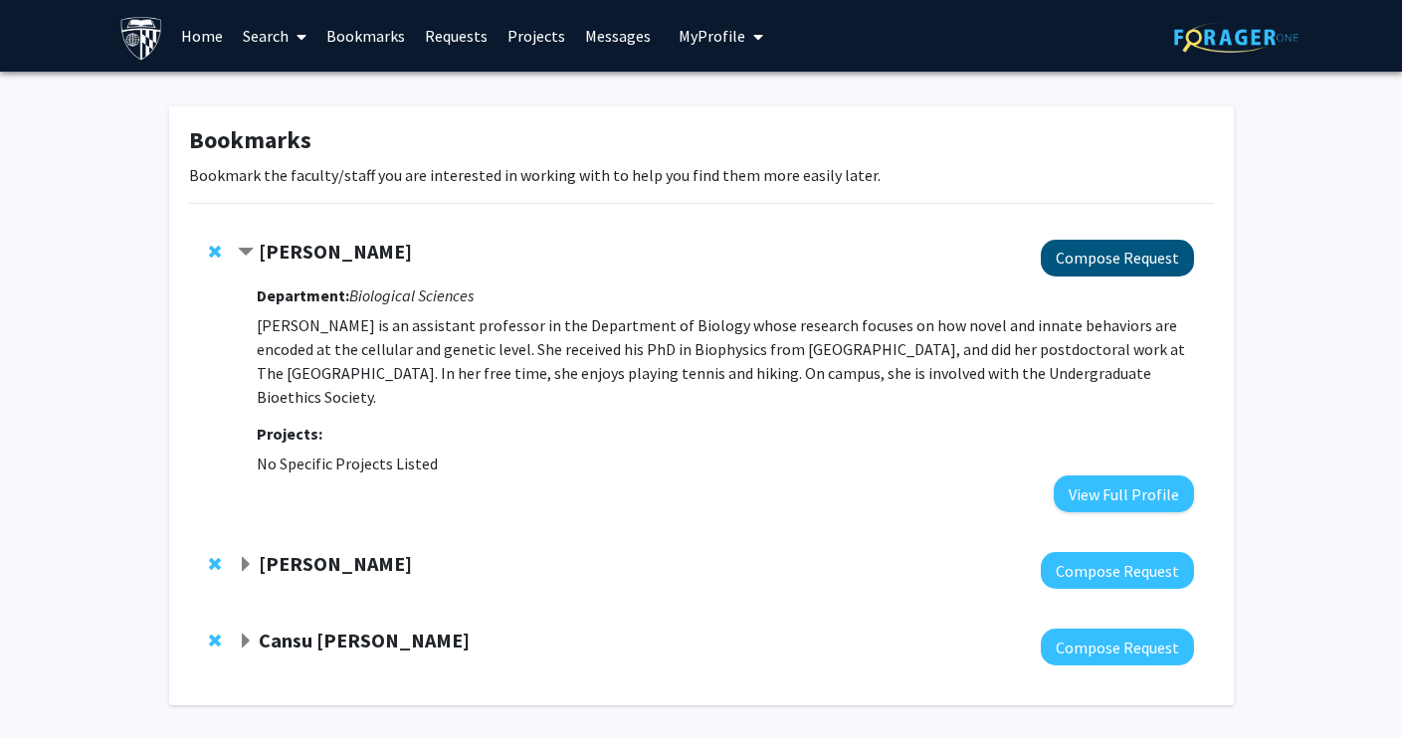
click at [1072, 274] on button "Compose Request" at bounding box center [1117, 258] width 153 height 37
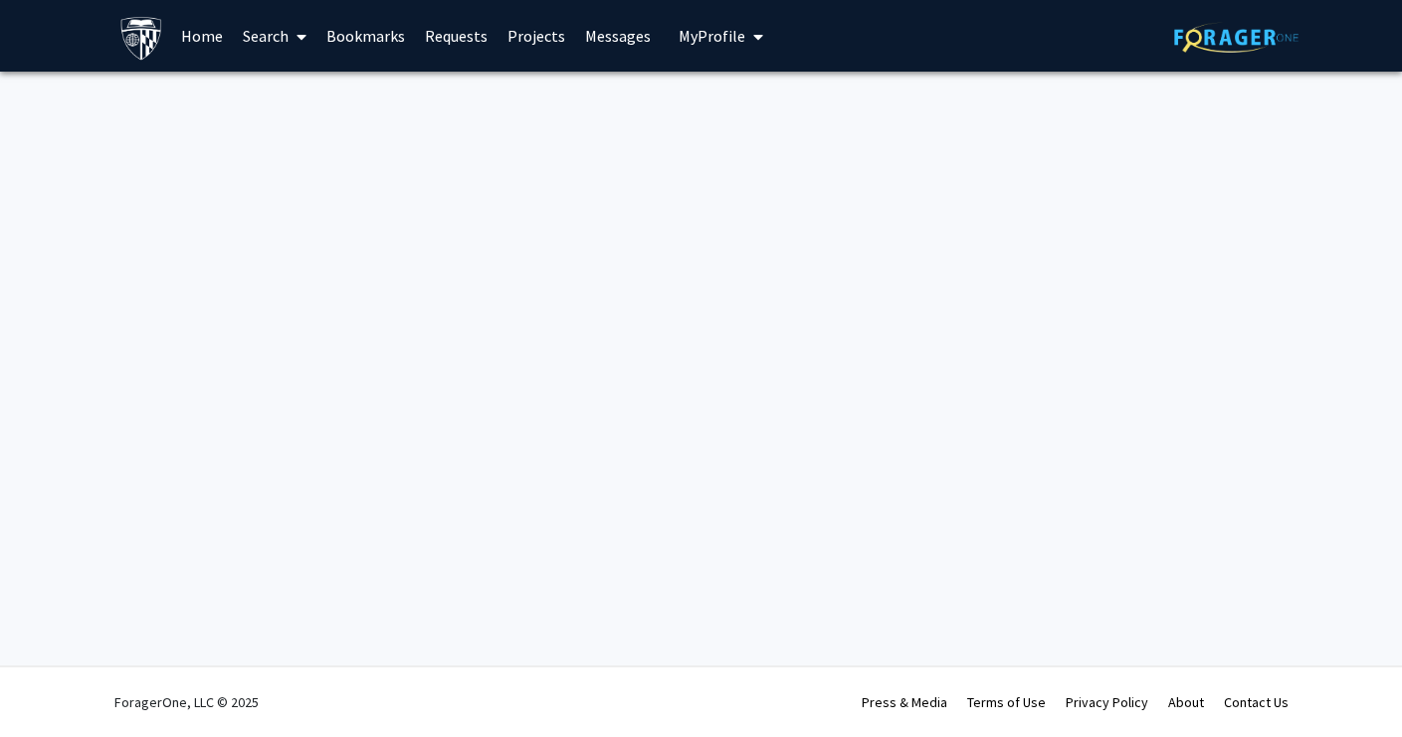
click at [369, 39] on link "Bookmarks" at bounding box center [365, 36] width 99 height 70
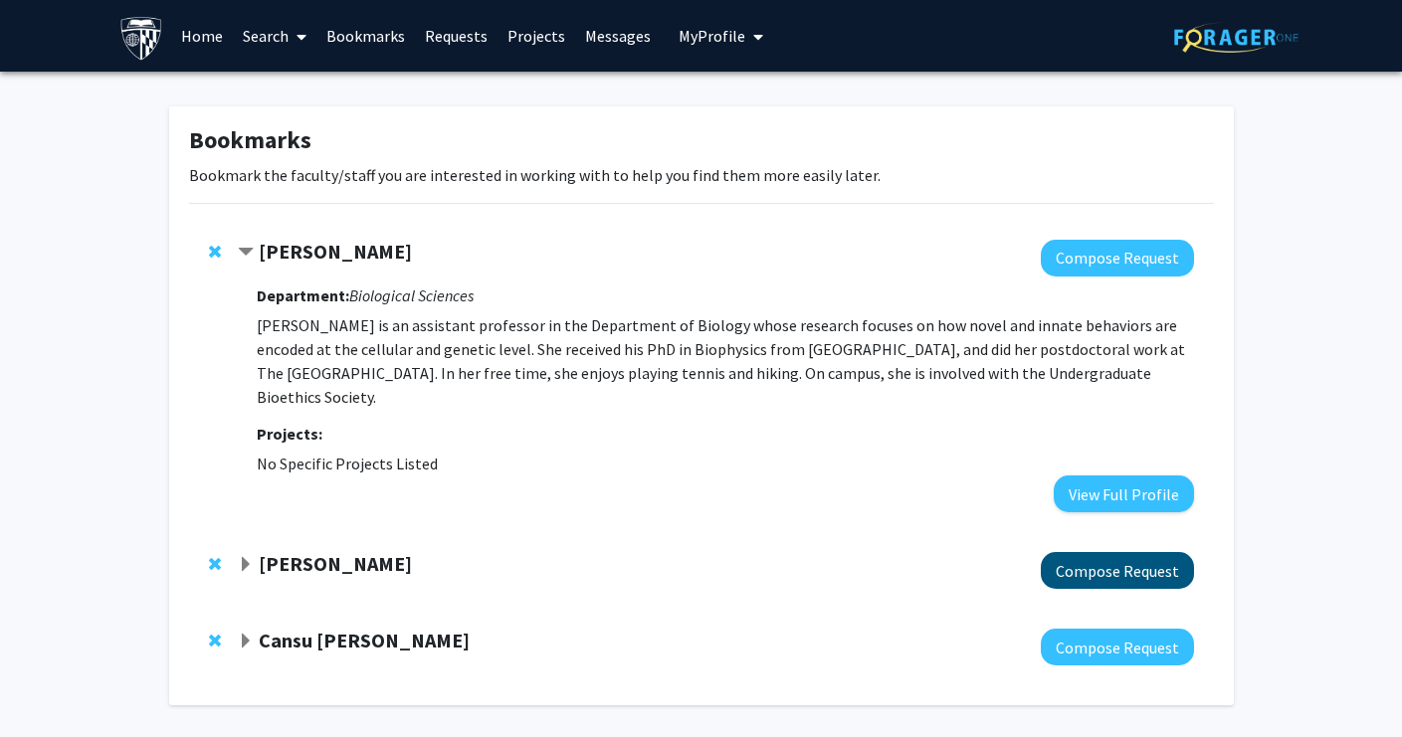
click at [1077, 552] on button "Compose Request" at bounding box center [1117, 570] width 153 height 37
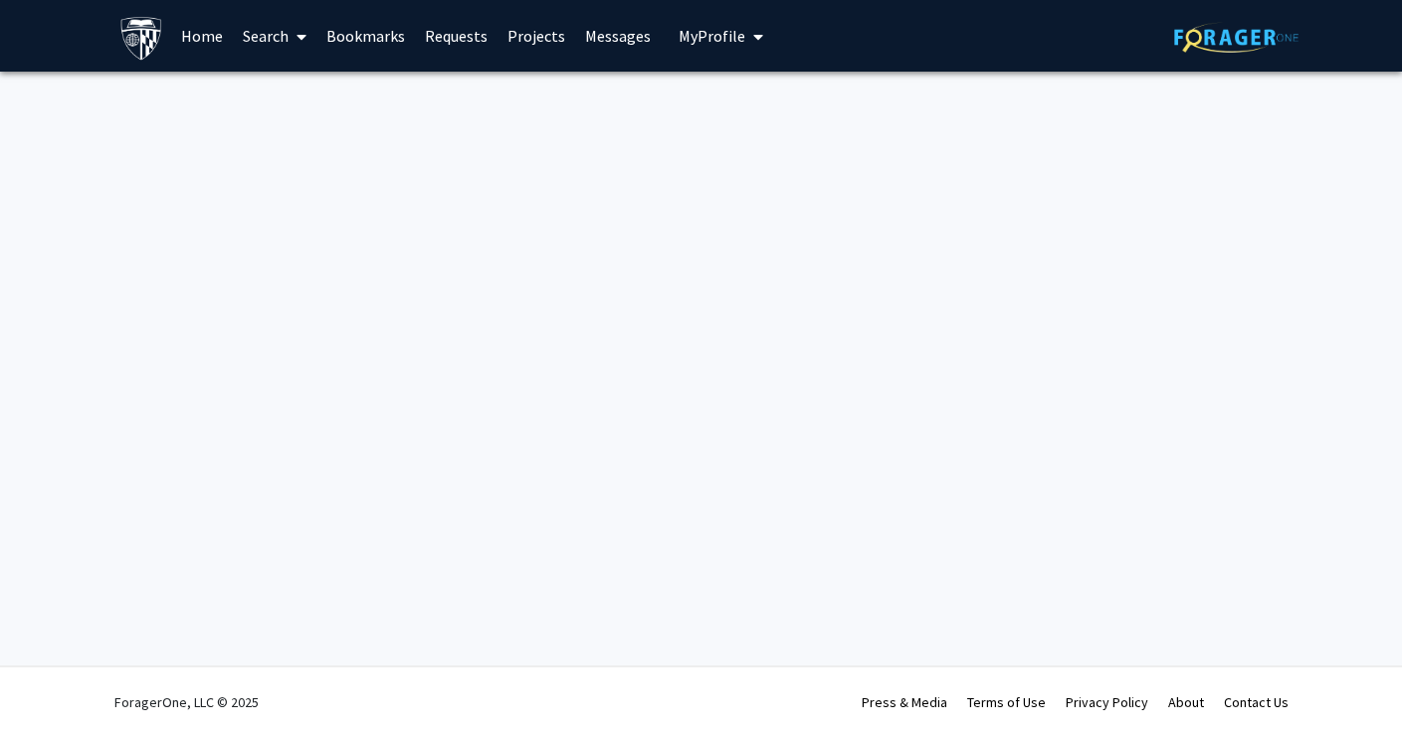
click at [361, 37] on link "Bookmarks" at bounding box center [365, 36] width 99 height 70
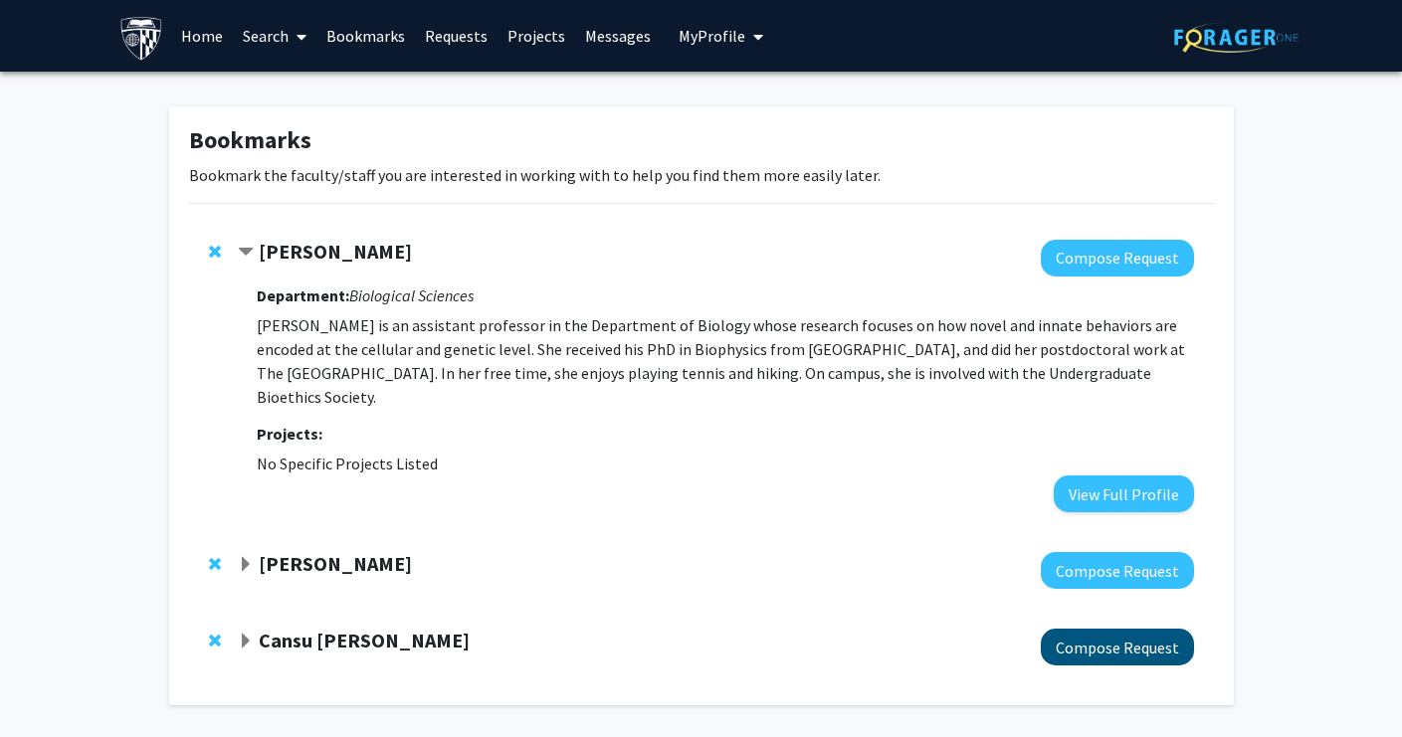
click at [1073, 629] on button "Compose Request" at bounding box center [1117, 647] width 153 height 37
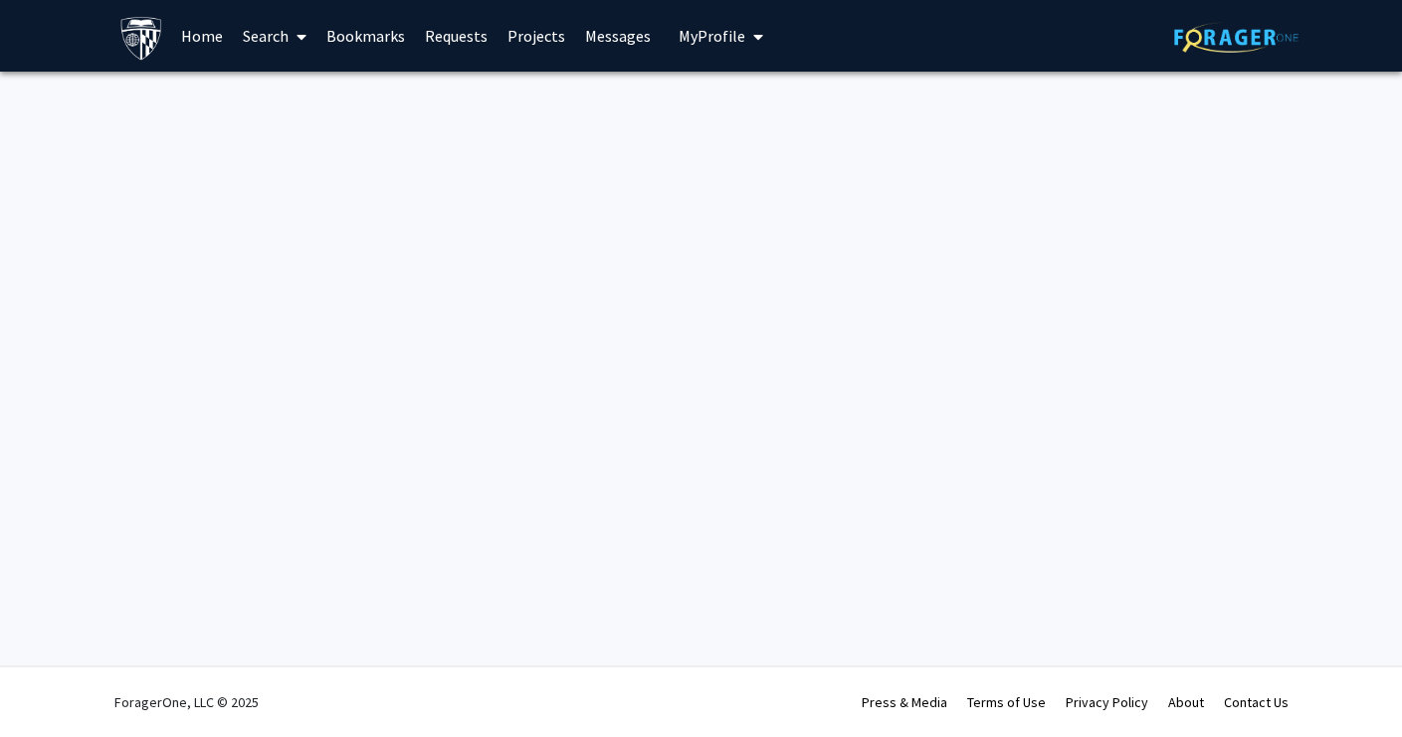
click at [378, 29] on link "Bookmarks" at bounding box center [365, 36] width 99 height 70
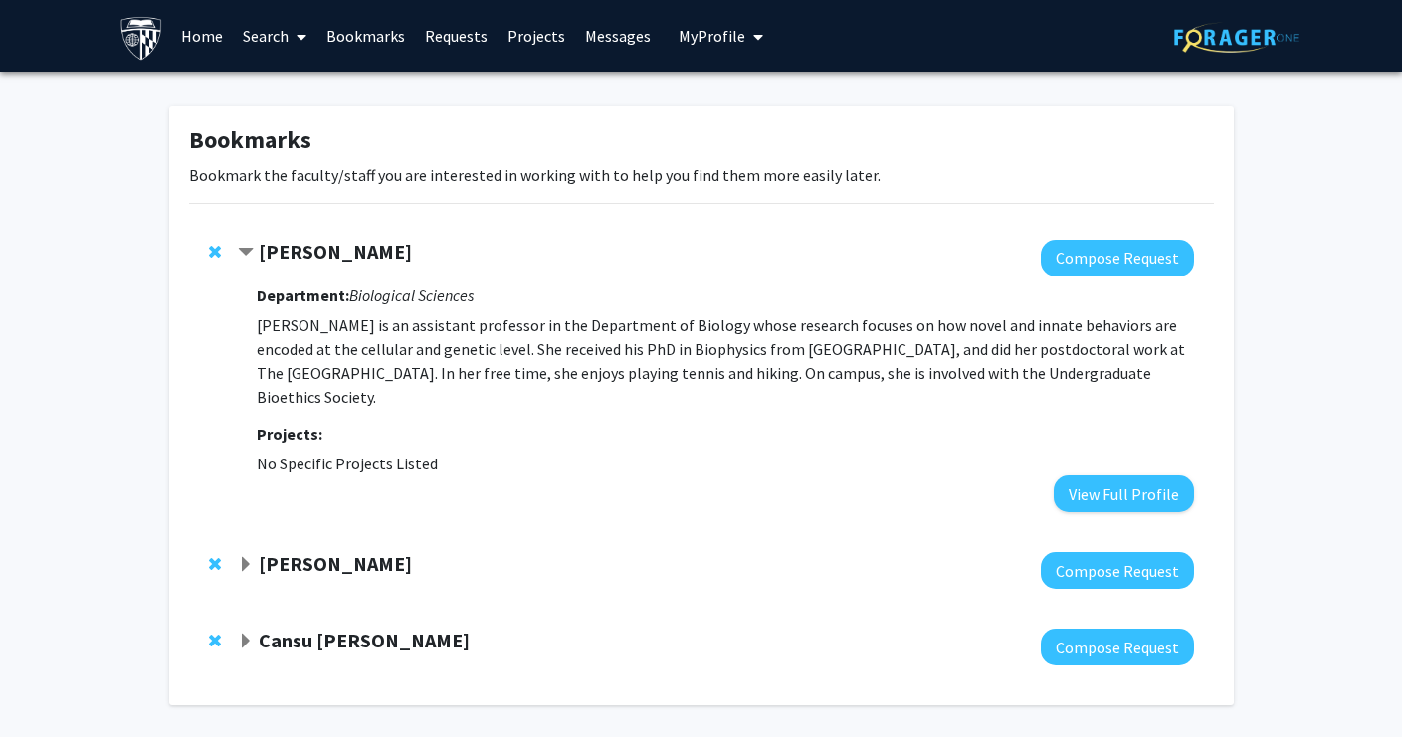
click at [463, 35] on link "Requests" at bounding box center [456, 36] width 83 height 70
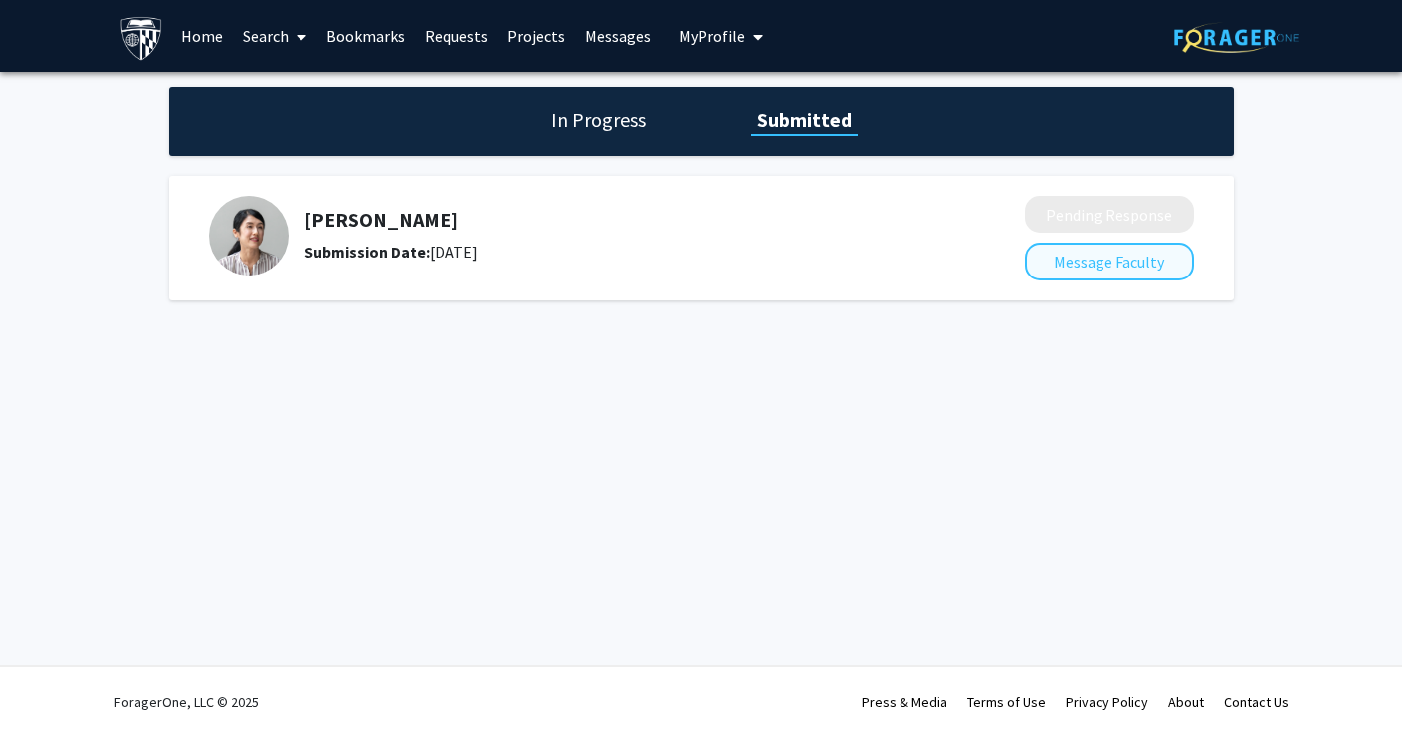
click at [1110, 268] on button "Message Faculty" at bounding box center [1109, 262] width 169 height 38
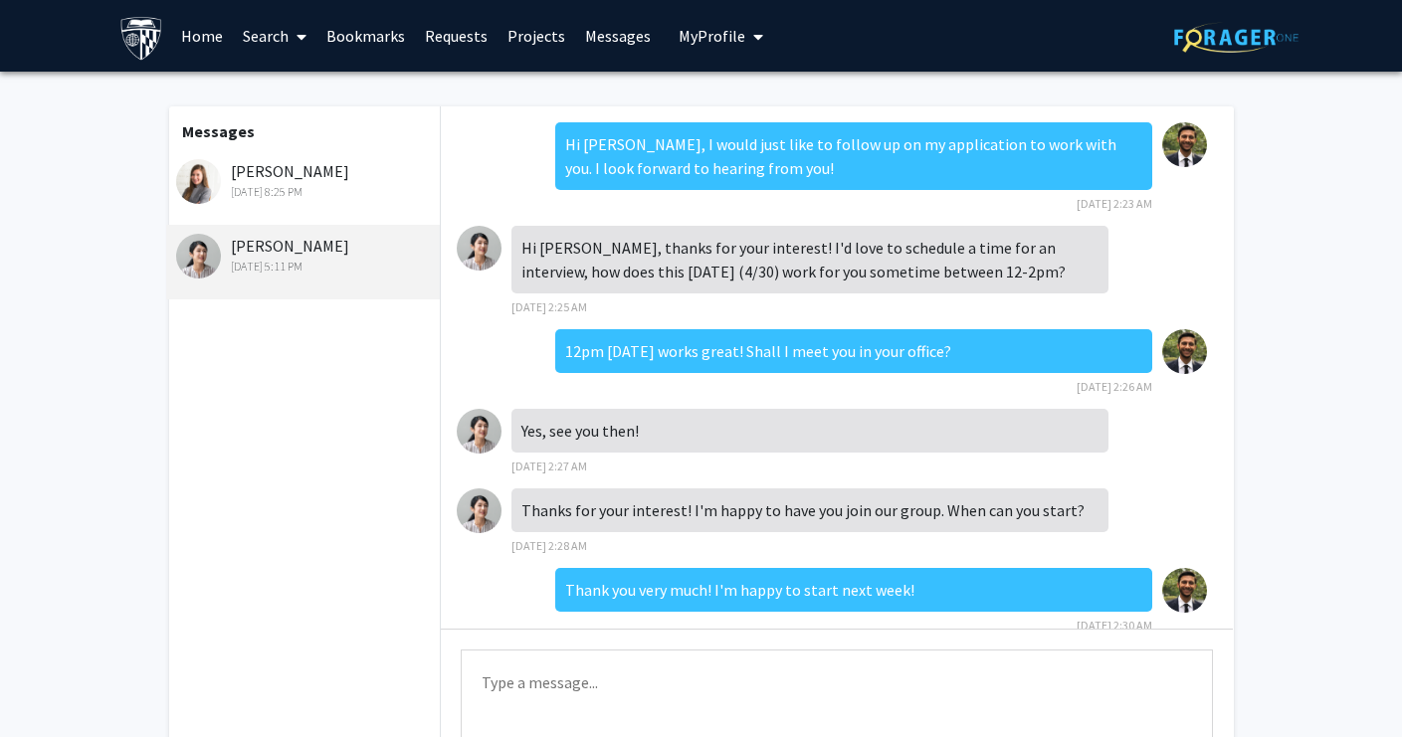
scroll to position [218, 0]
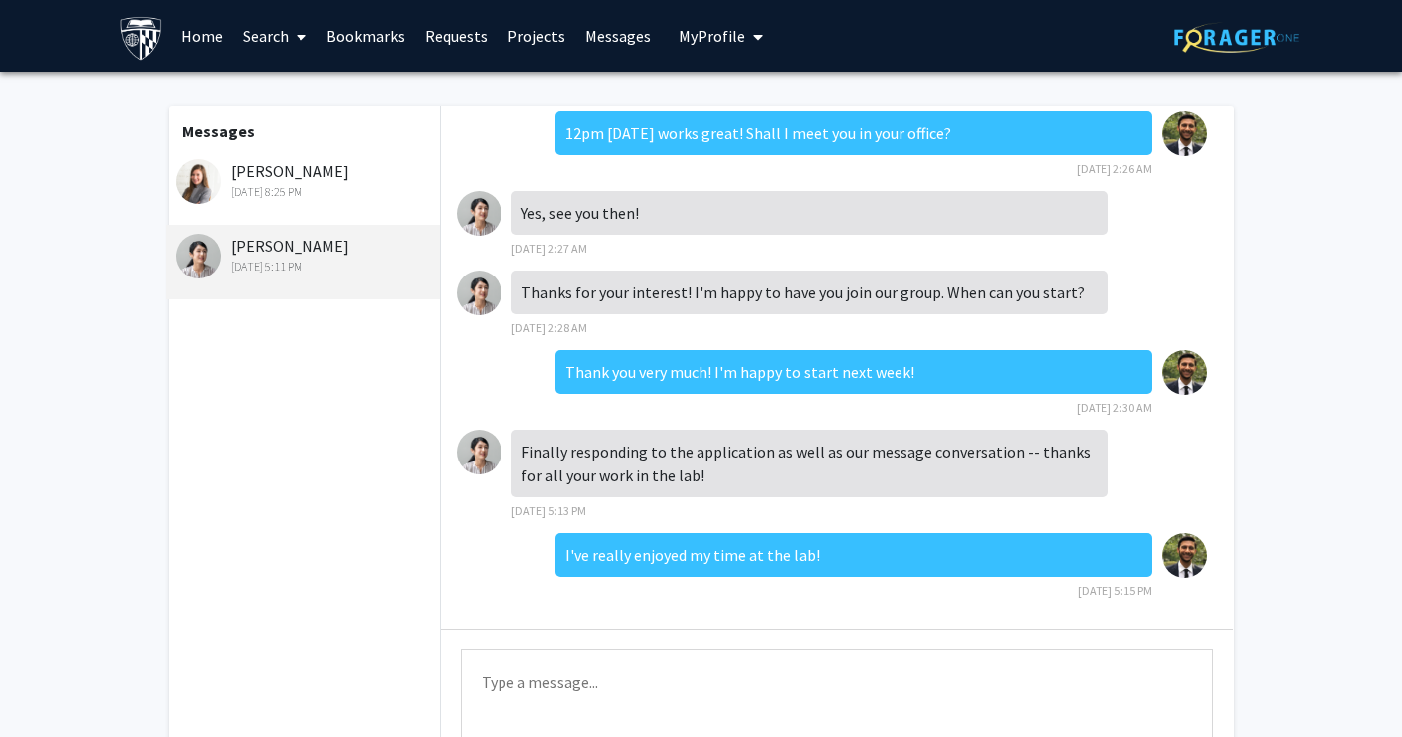
click at [375, 35] on link "Bookmarks" at bounding box center [365, 36] width 99 height 70
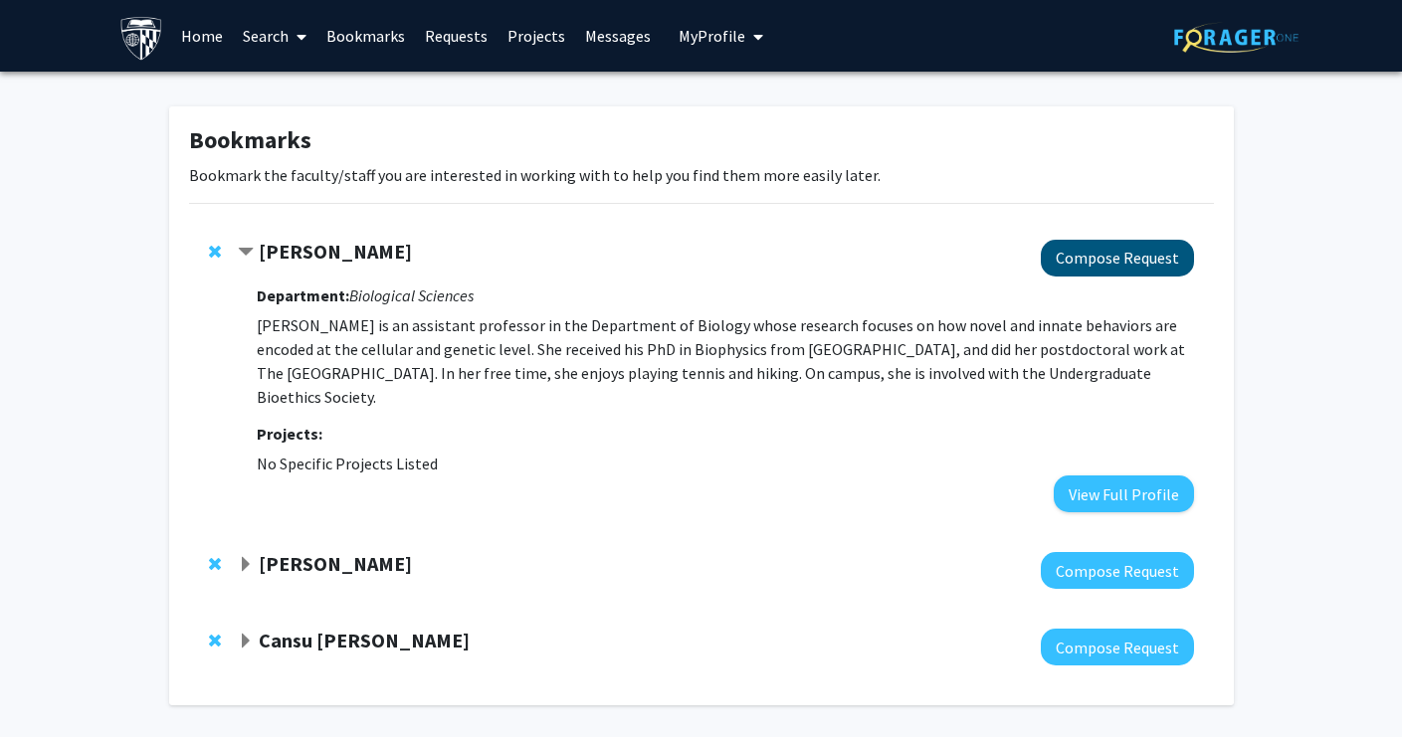
click at [1084, 257] on button "Compose Request" at bounding box center [1117, 258] width 153 height 37
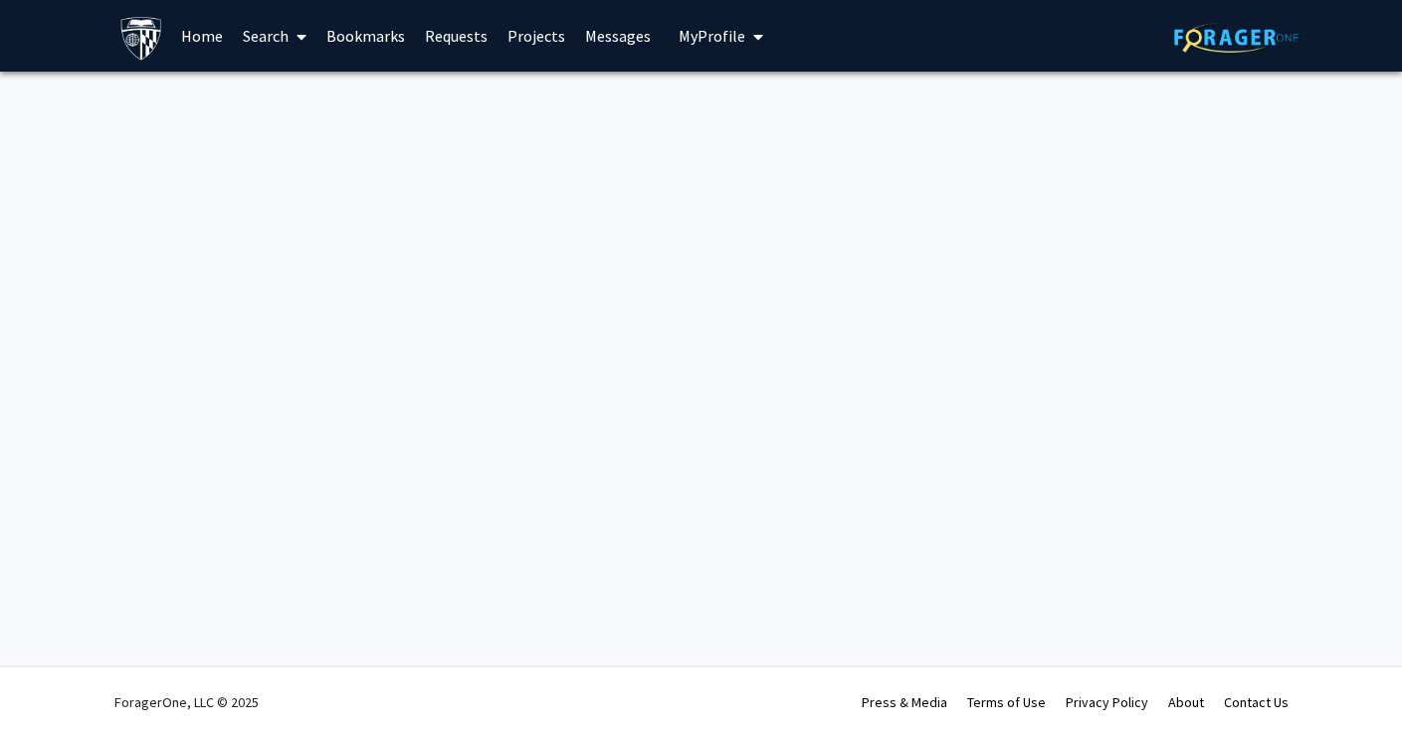
click at [449, 34] on link "Requests" at bounding box center [456, 36] width 83 height 70
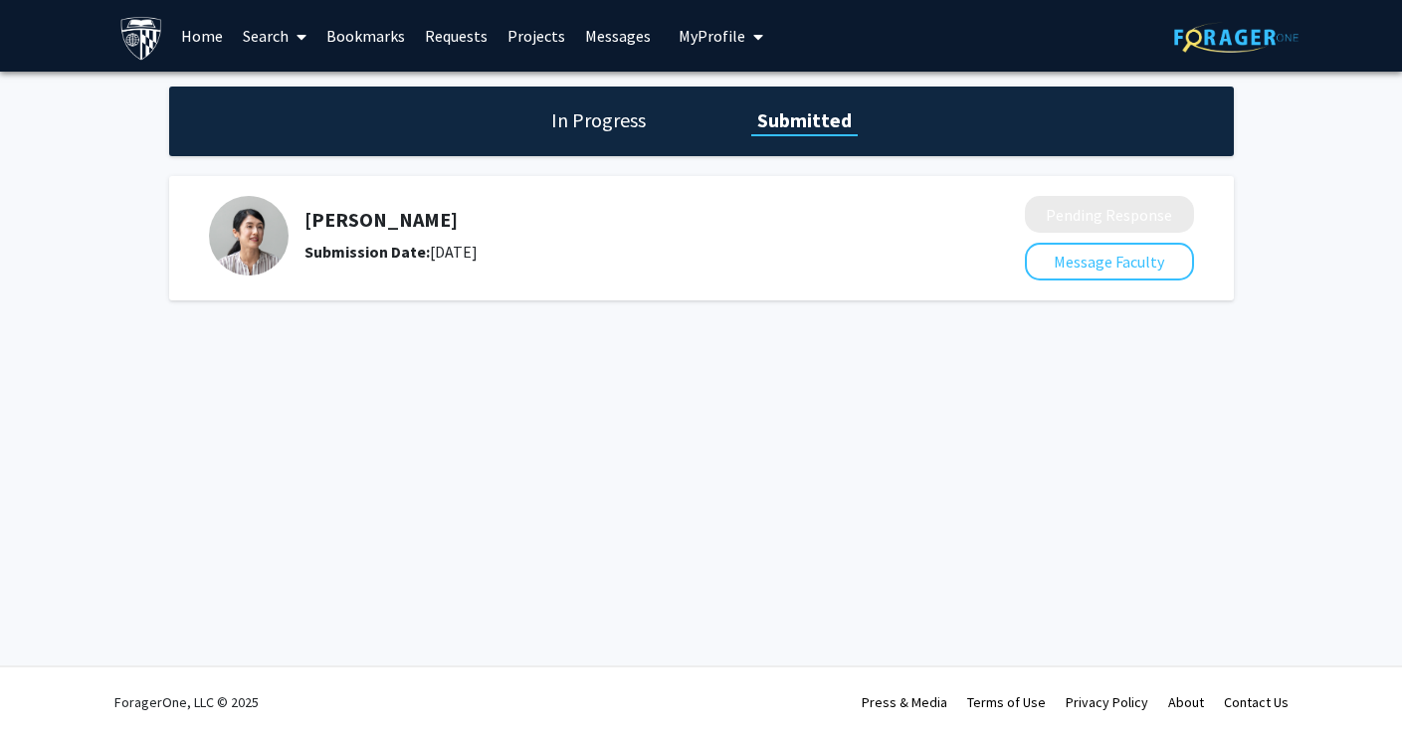
click at [525, 38] on link "Projects" at bounding box center [537, 36] width 78 height 70
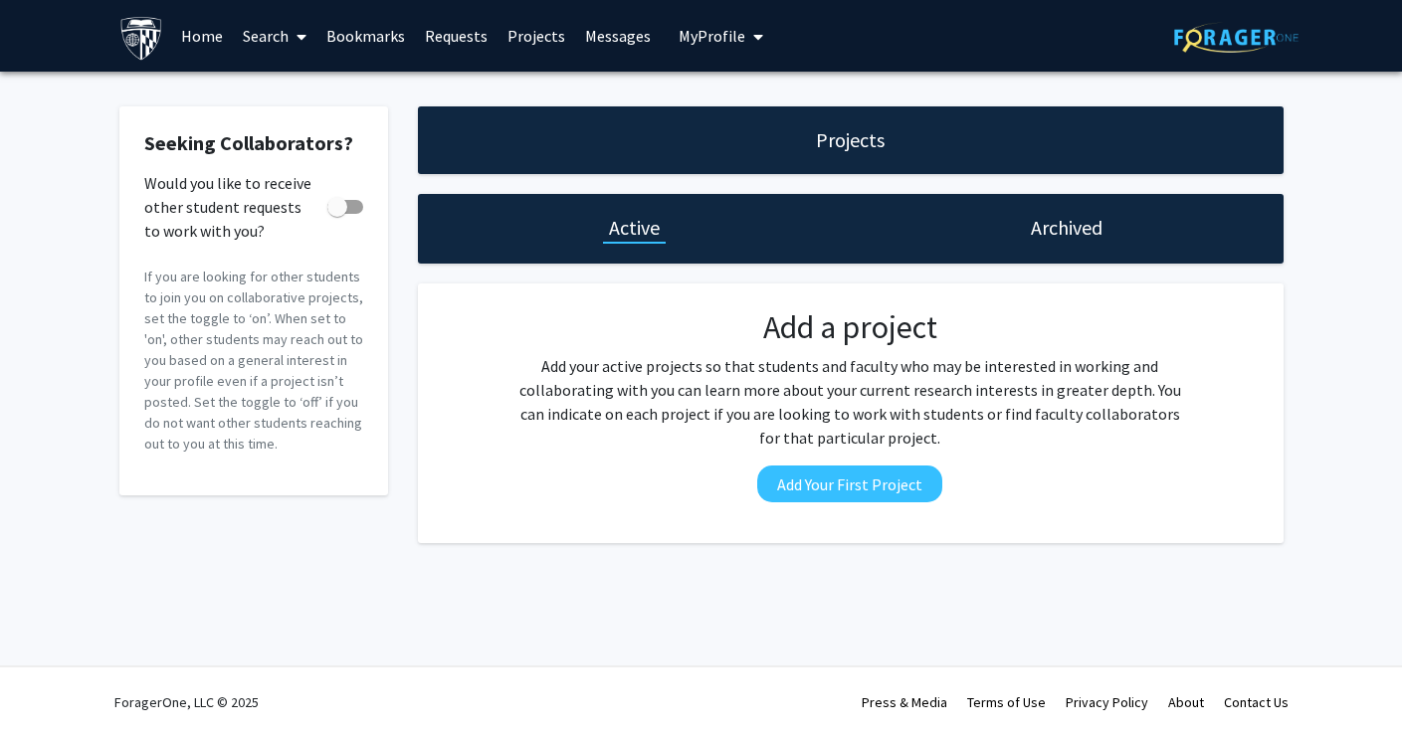
click at [618, 36] on link "Messages" at bounding box center [618, 36] width 86 height 70
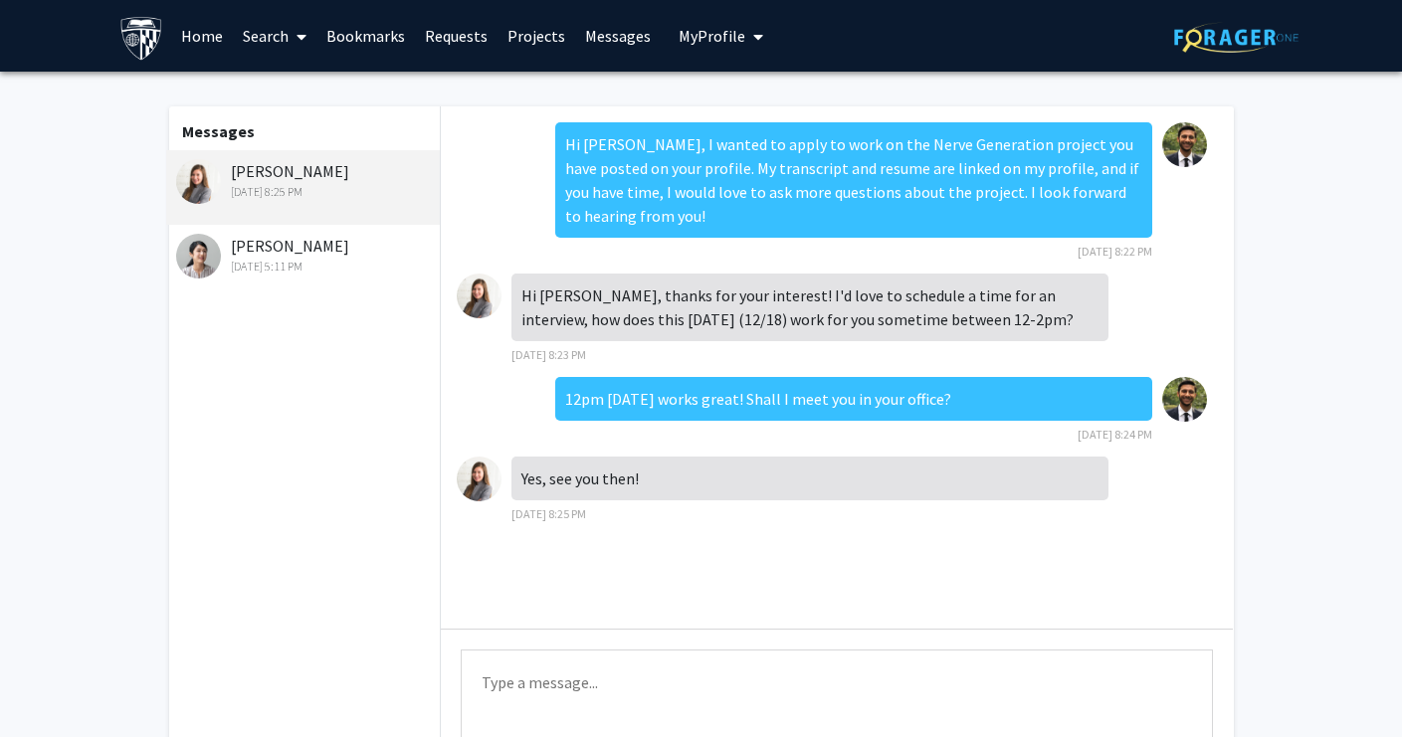
click at [700, 46] on span "My Profile" at bounding box center [712, 36] width 67 height 20
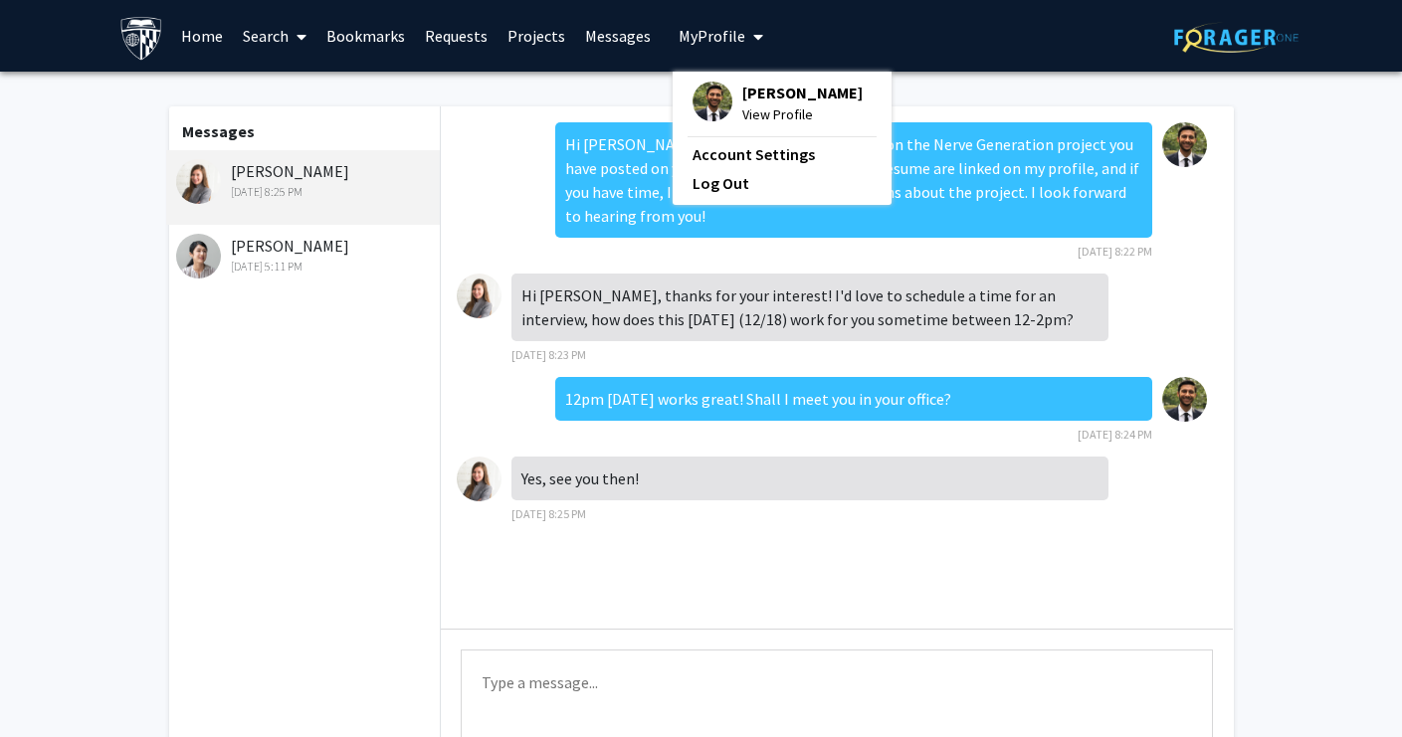
click at [700, 46] on span "My Profile" at bounding box center [712, 36] width 67 height 20
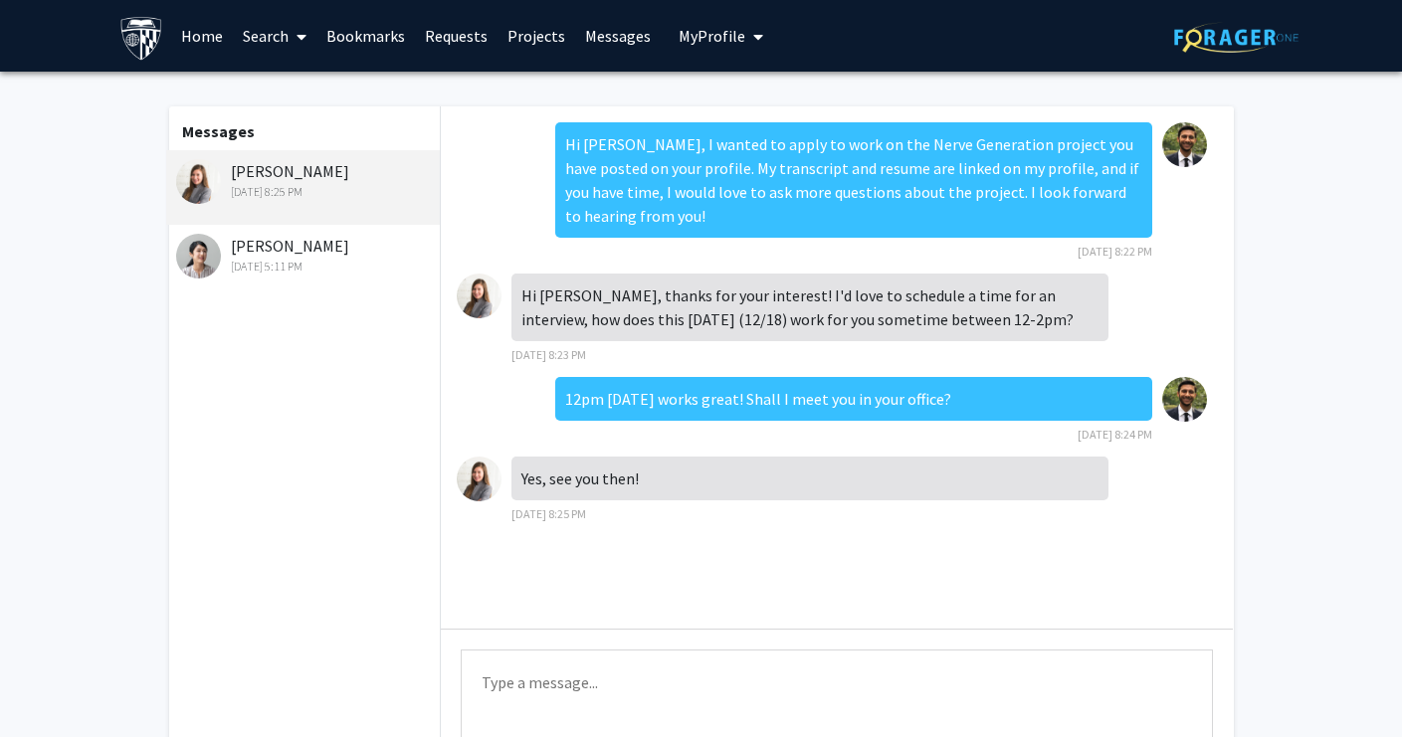
click at [381, 33] on link "Bookmarks" at bounding box center [365, 36] width 99 height 70
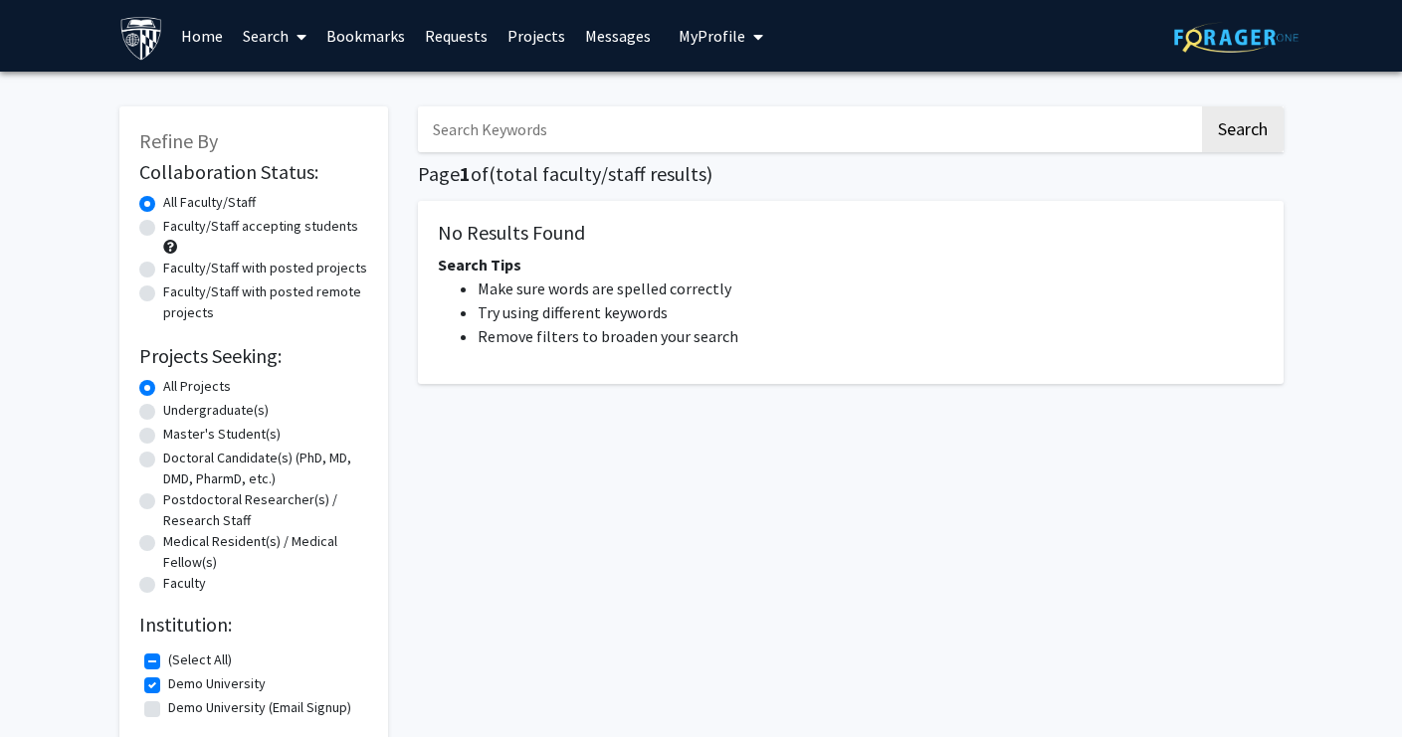
click at [710, 33] on span "My Profile" at bounding box center [712, 36] width 67 height 20
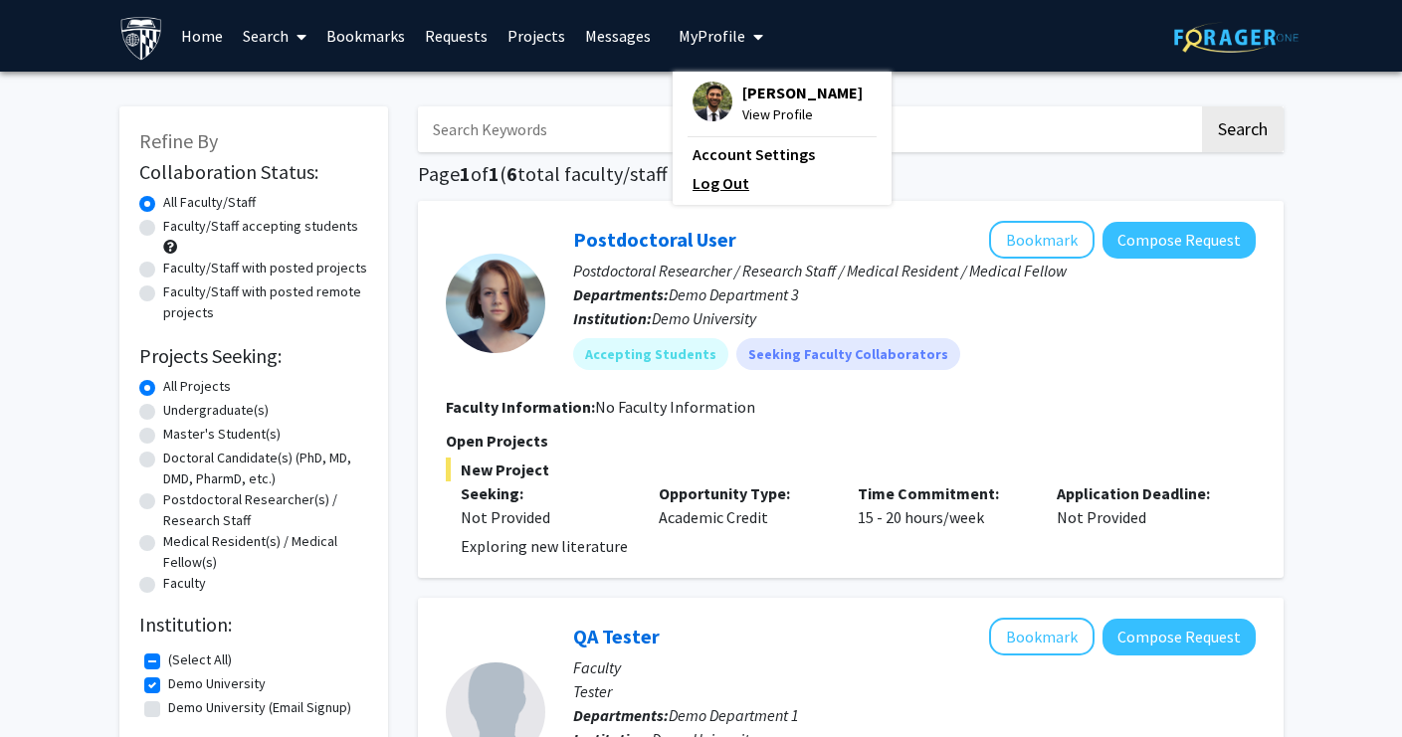
click at [713, 192] on link "Log Out" at bounding box center [782, 183] width 179 height 24
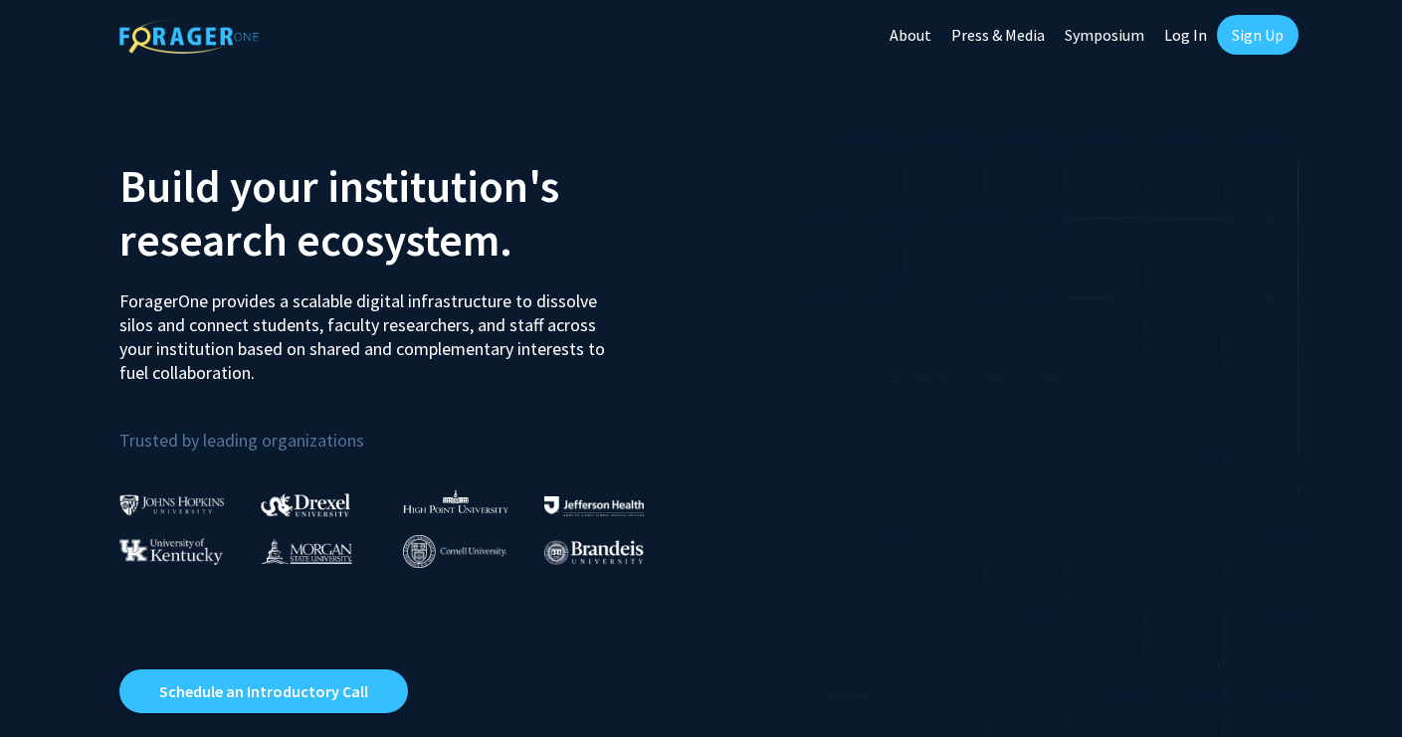
click at [1182, 36] on link "Log In" at bounding box center [1186, 35] width 63 height 70
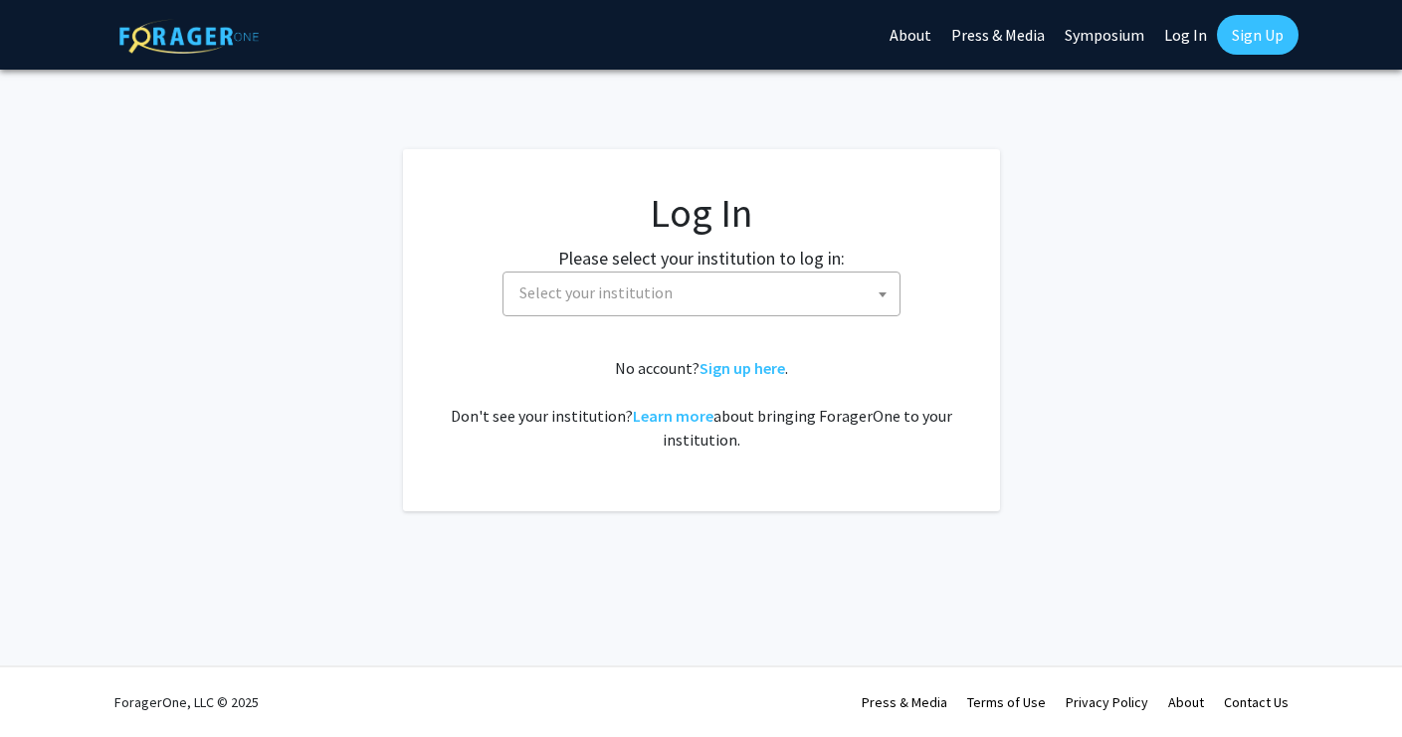
click at [670, 291] on span "Select your institution" at bounding box center [706, 293] width 388 height 41
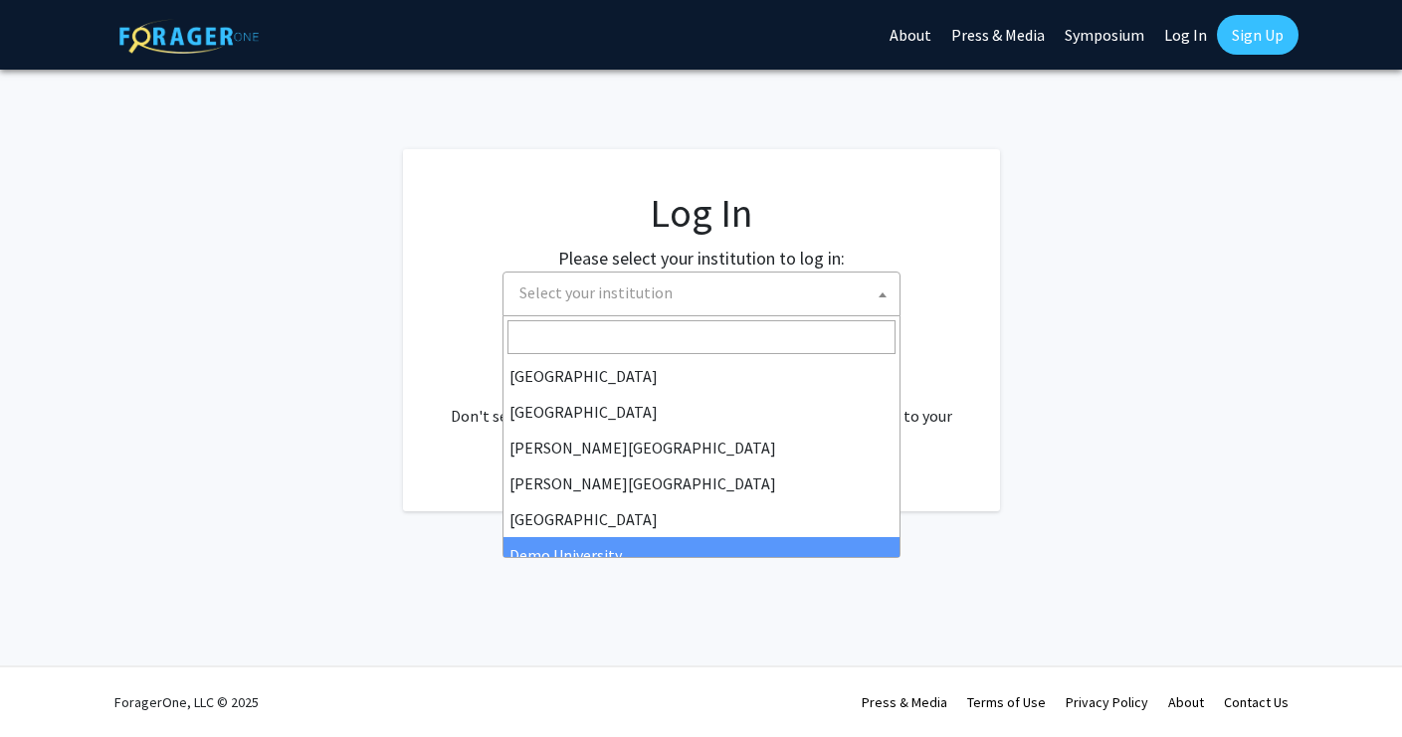
select select "8"
